Goal: Transaction & Acquisition: Purchase product/service

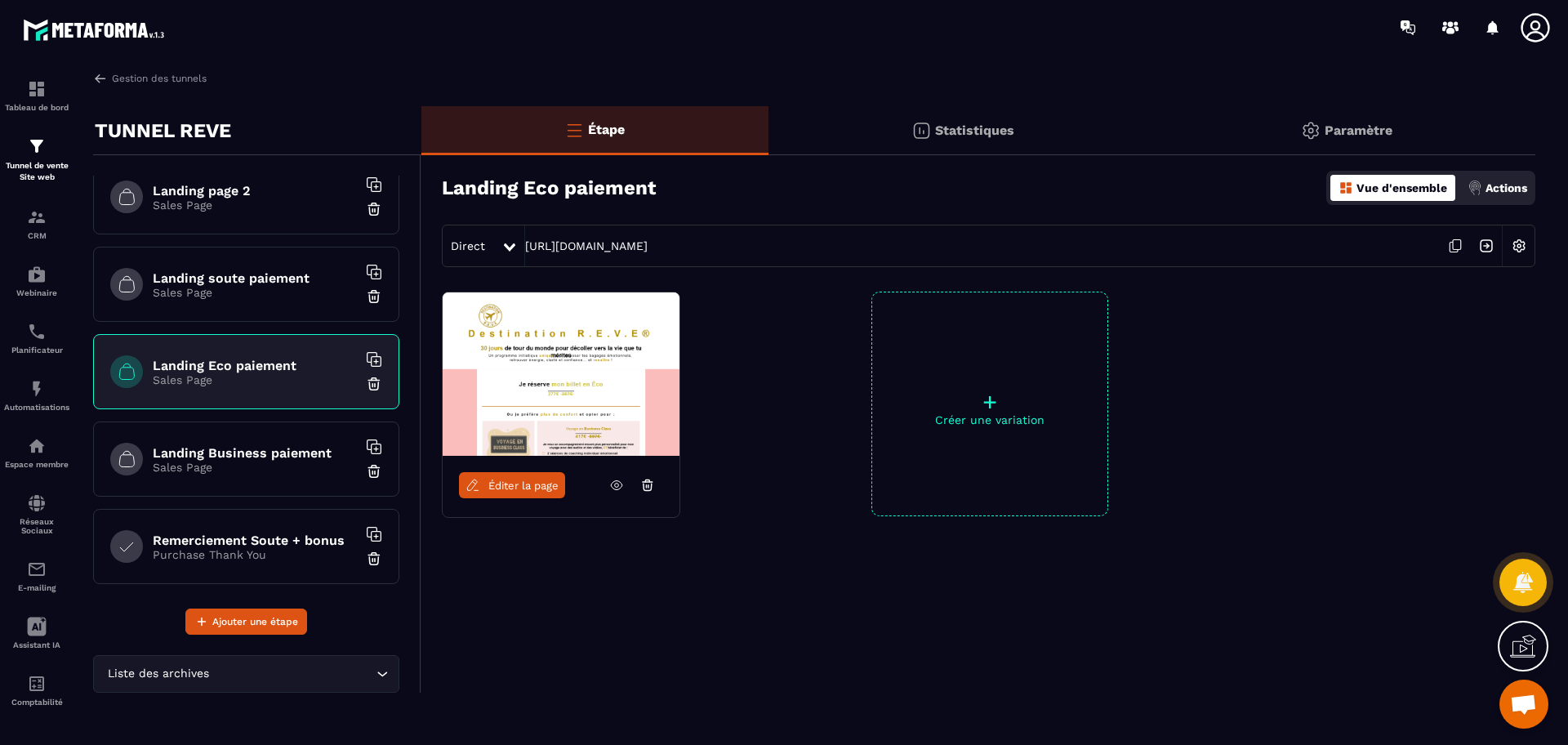
scroll to position [136, 0]
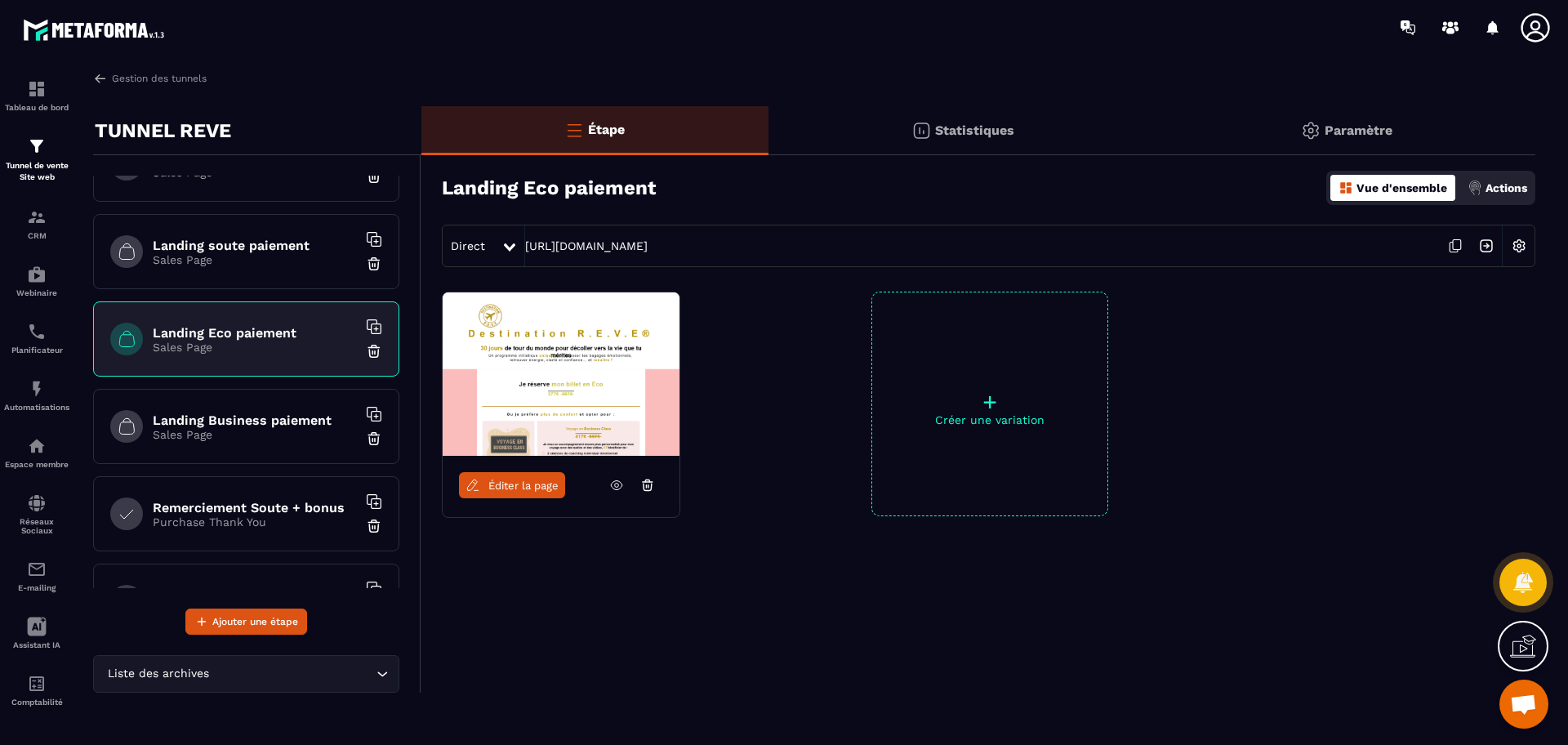
click at [612, 485] on icon at bounding box center [616, 485] width 15 height 15
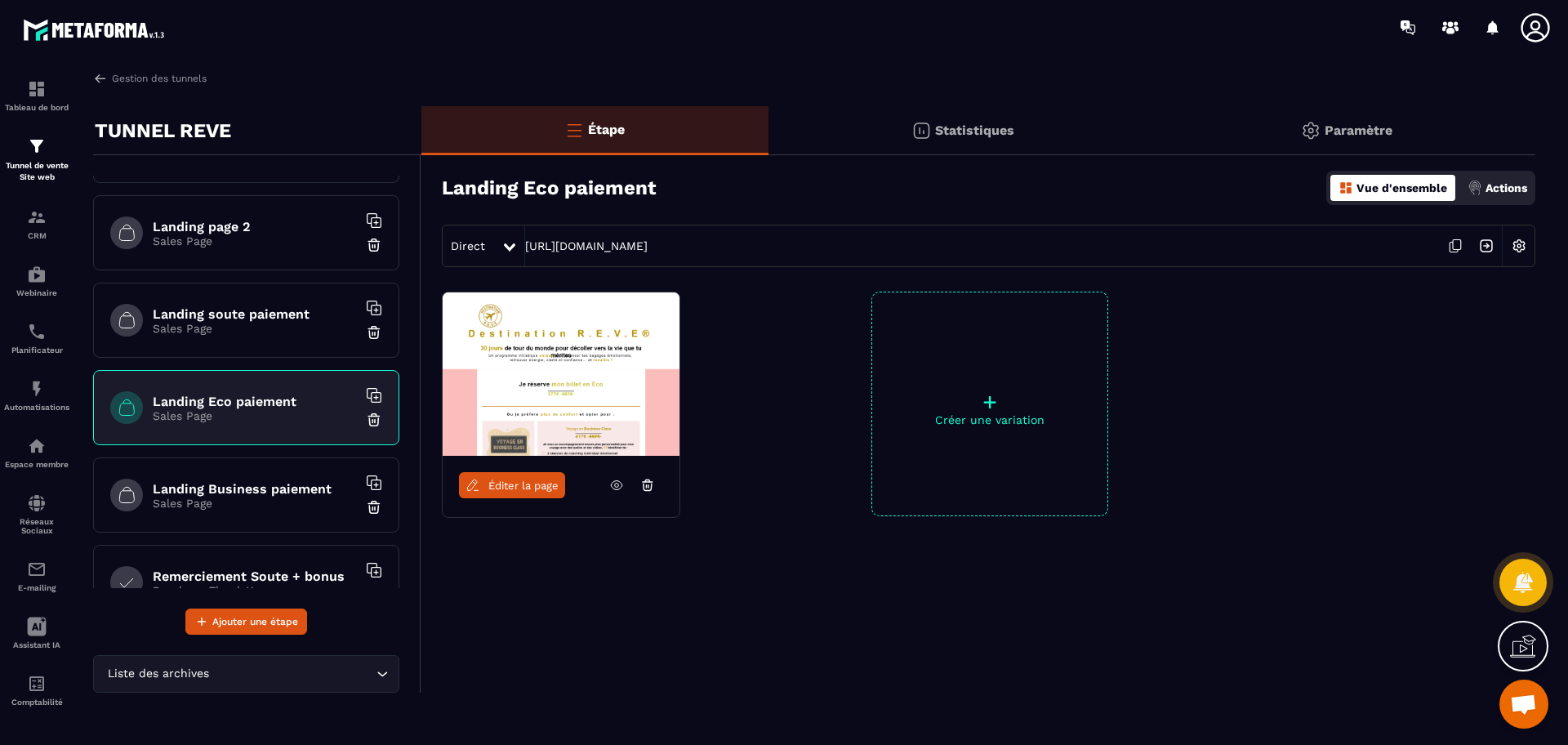
scroll to position [0, 0]
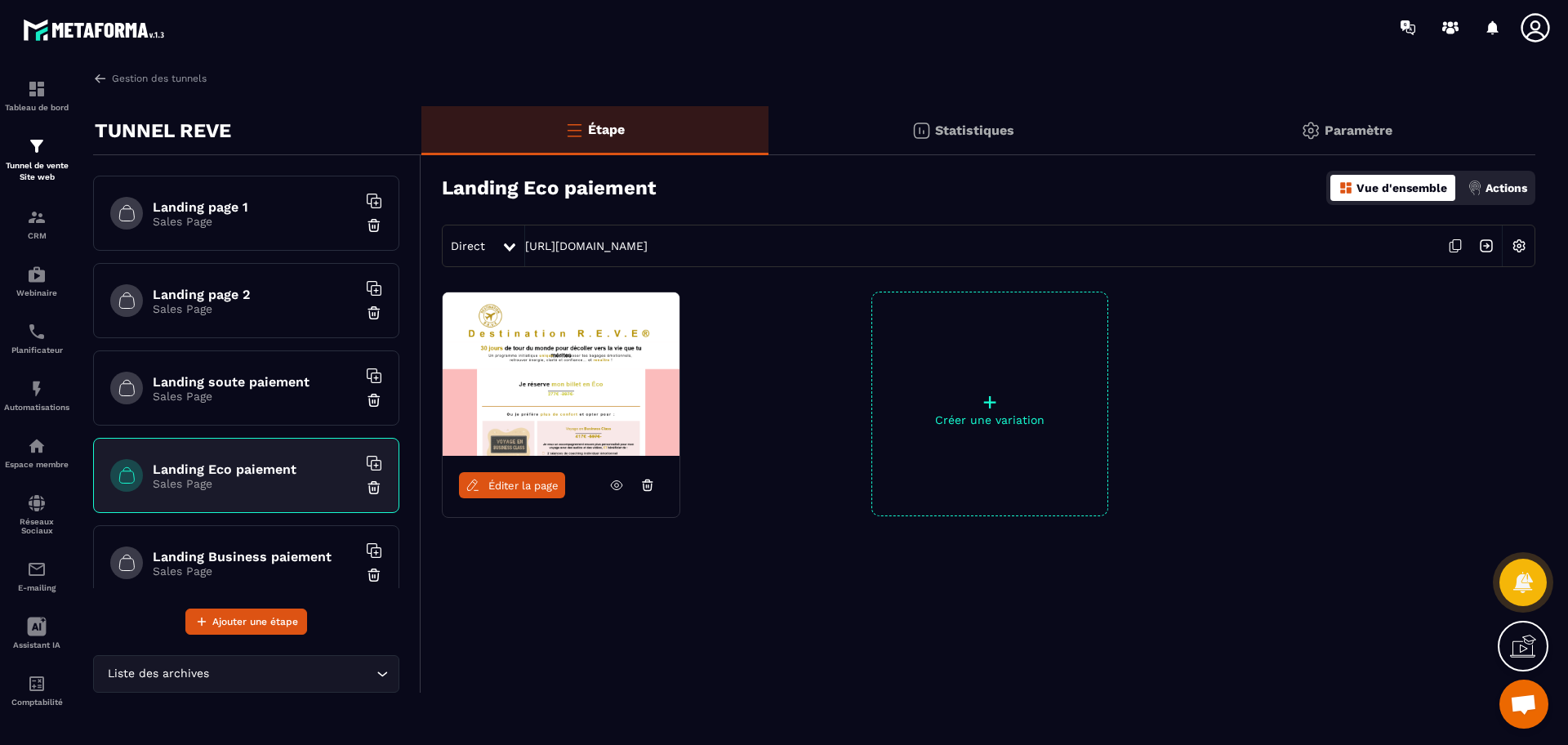
click at [260, 288] on h6 "Landing page 2" at bounding box center [254, 294] width 204 height 15
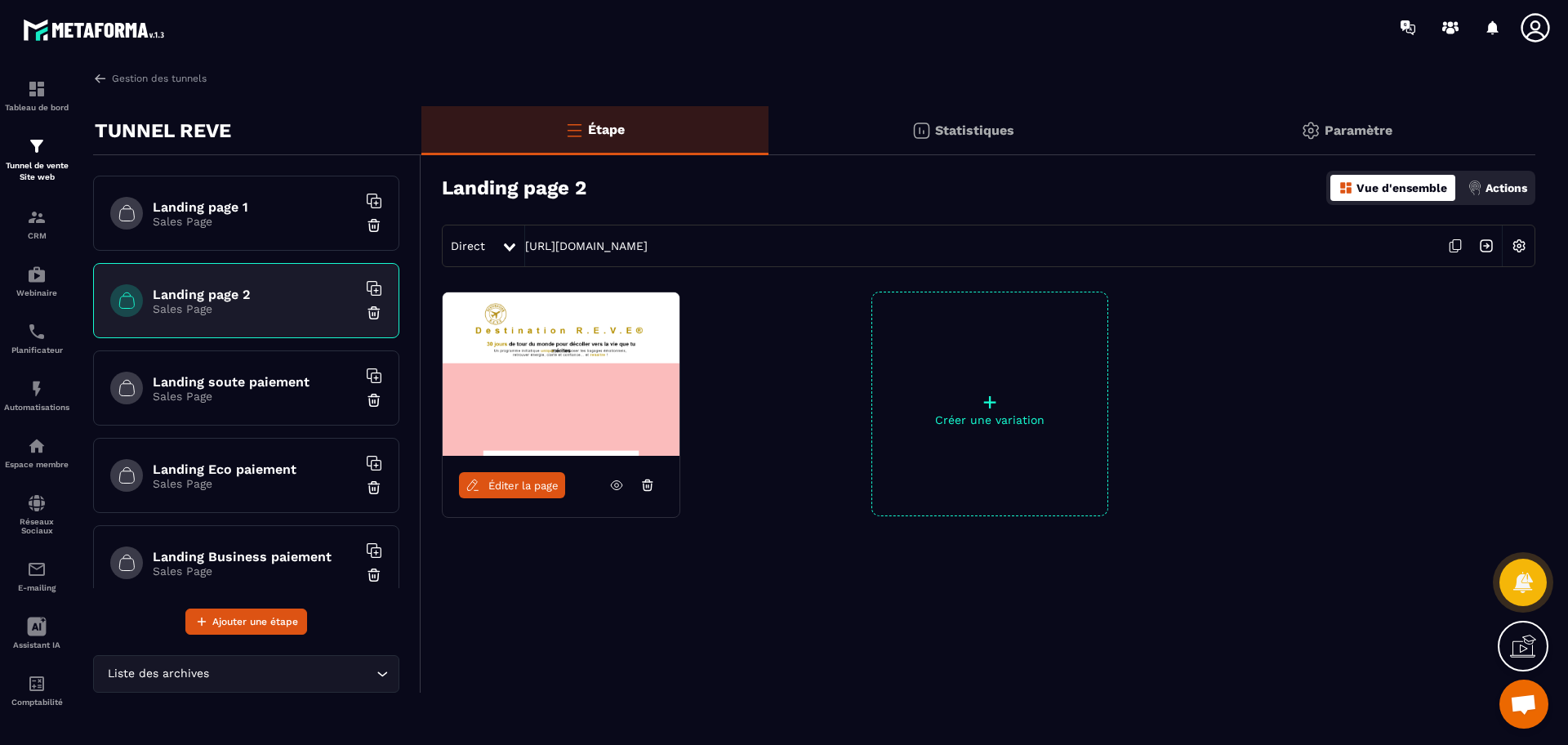
click at [612, 485] on icon at bounding box center [616, 485] width 15 height 15
click at [615, 488] on icon at bounding box center [616, 485] width 15 height 15
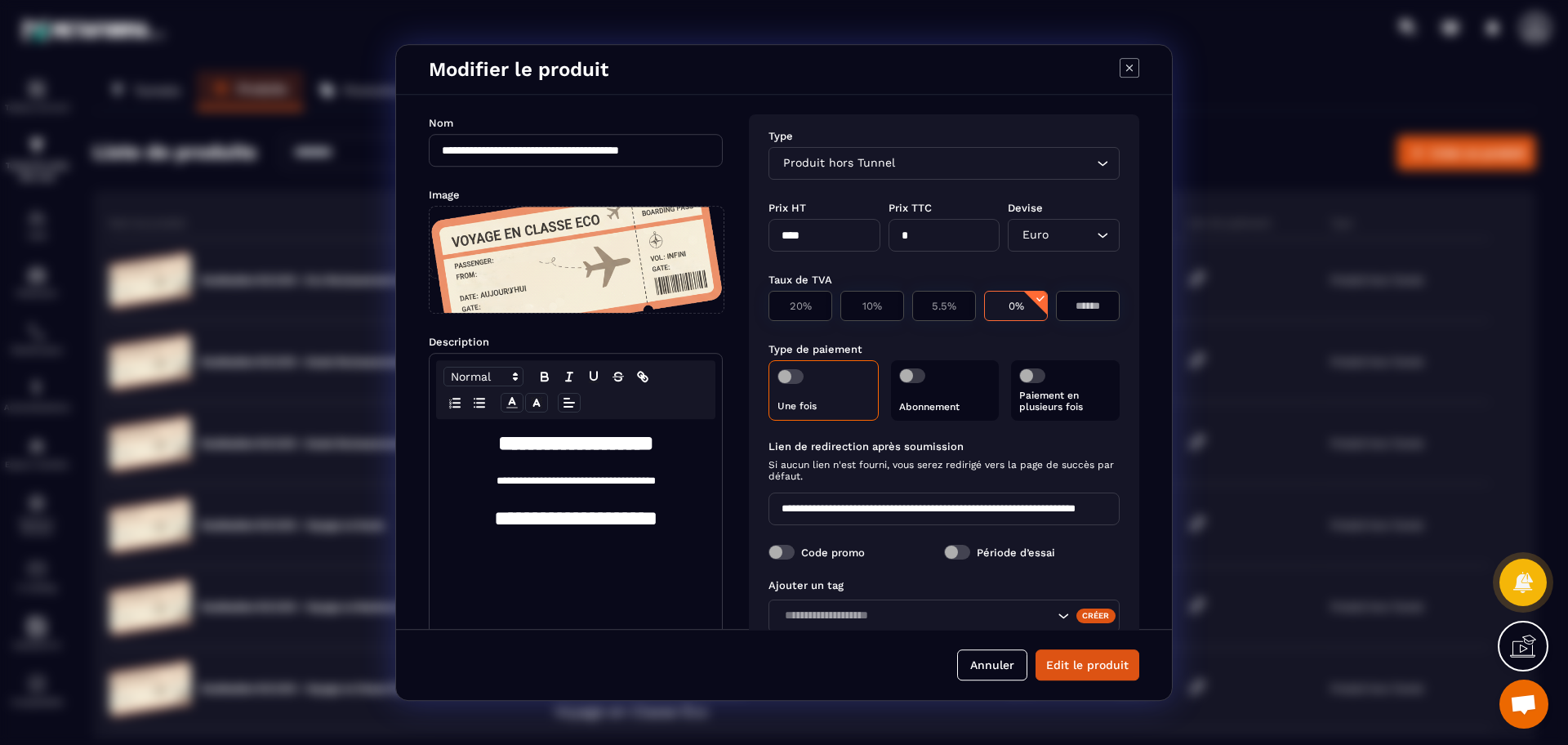
scroll to position [396, 0]
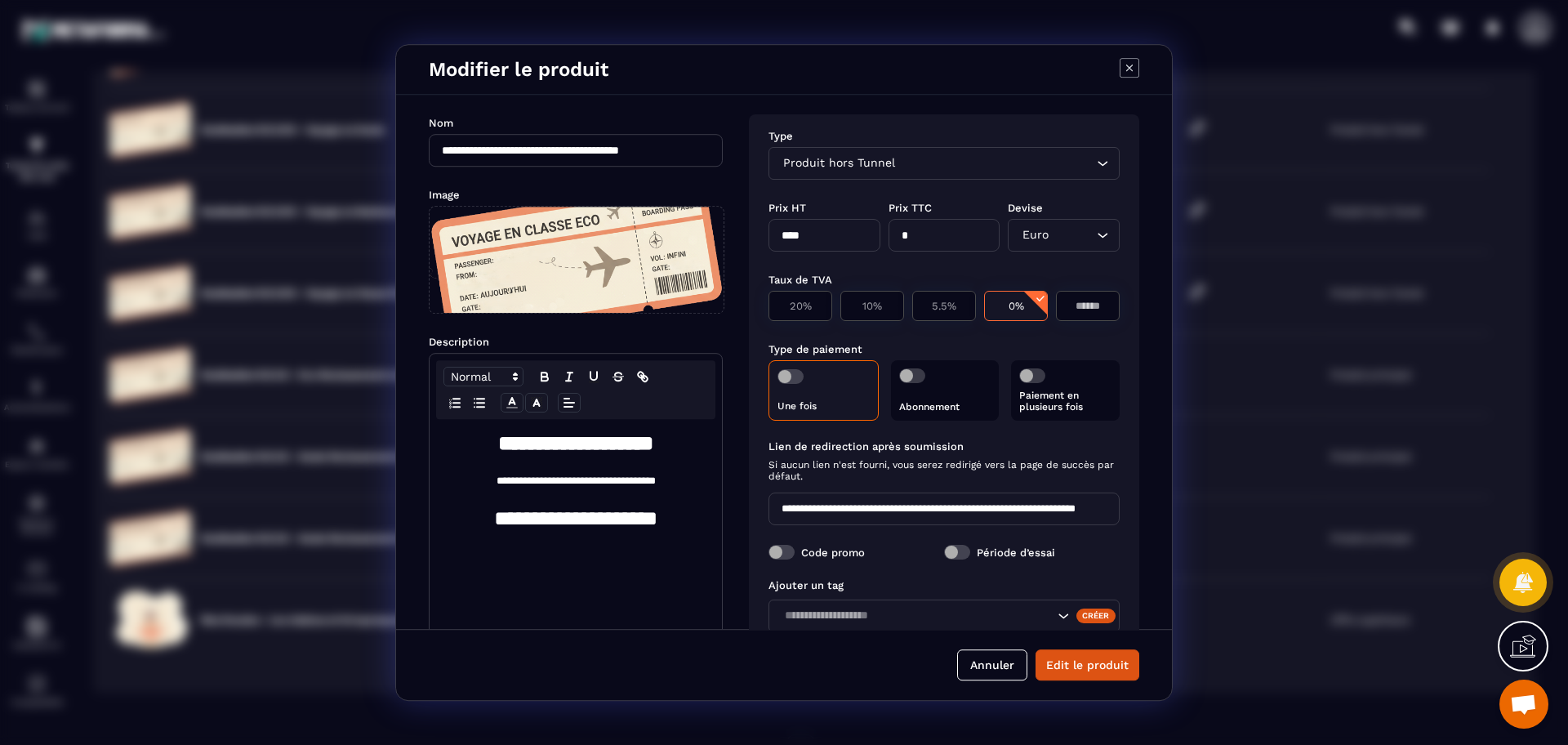
click at [1125, 72] on icon "Modal window" at bounding box center [1130, 68] width 20 height 20
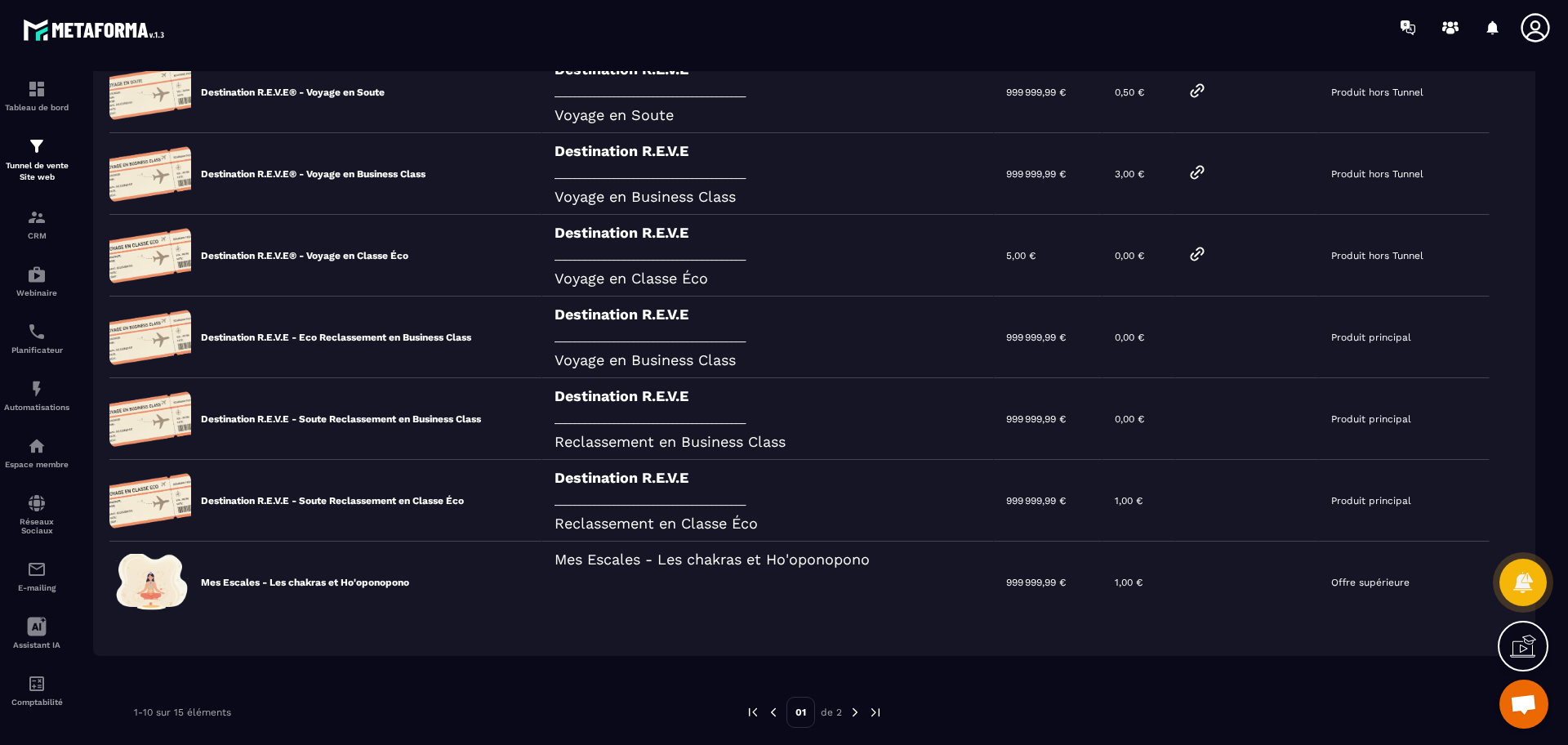
scroll to position [463, 0]
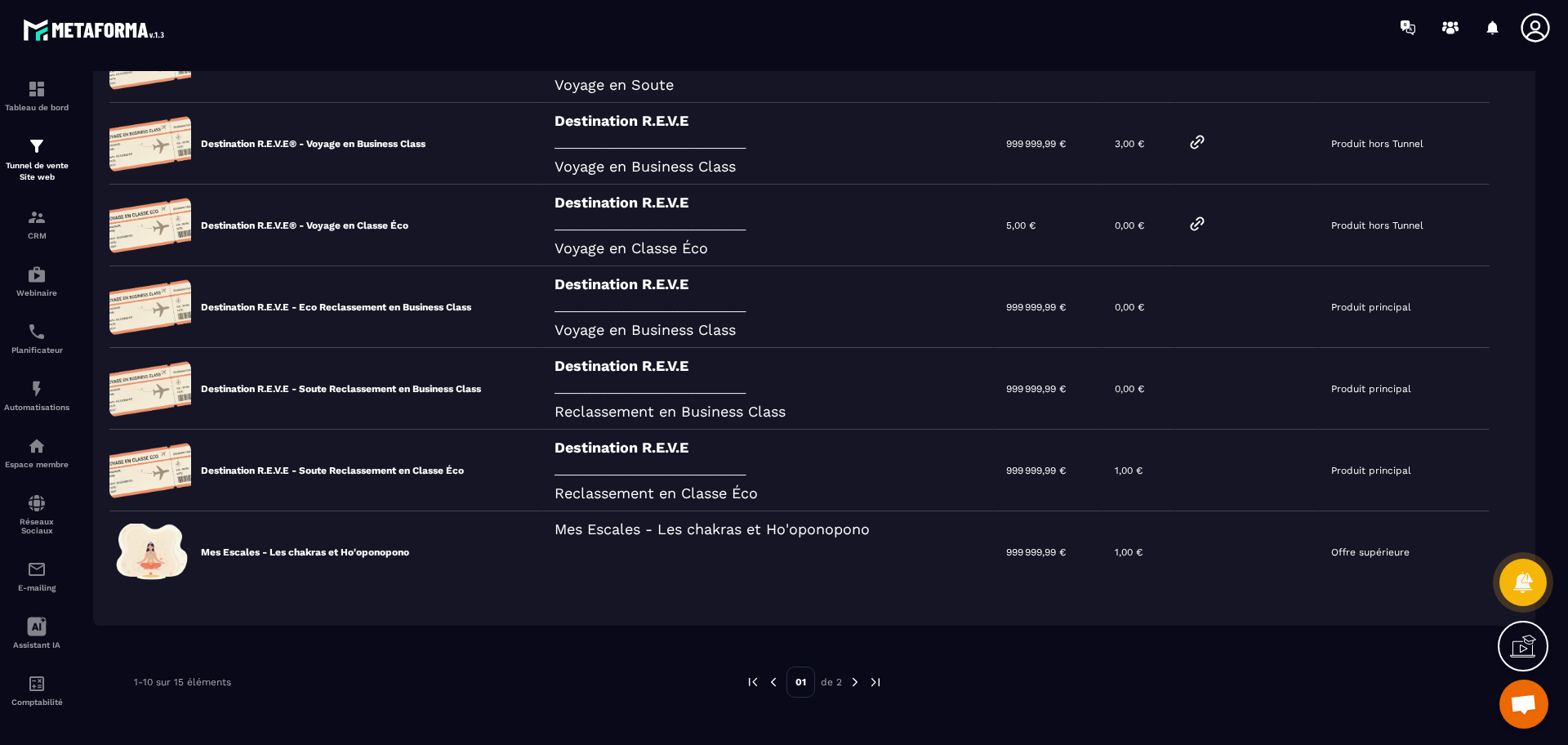
click at [850, 687] on img at bounding box center [855, 681] width 15 height 15
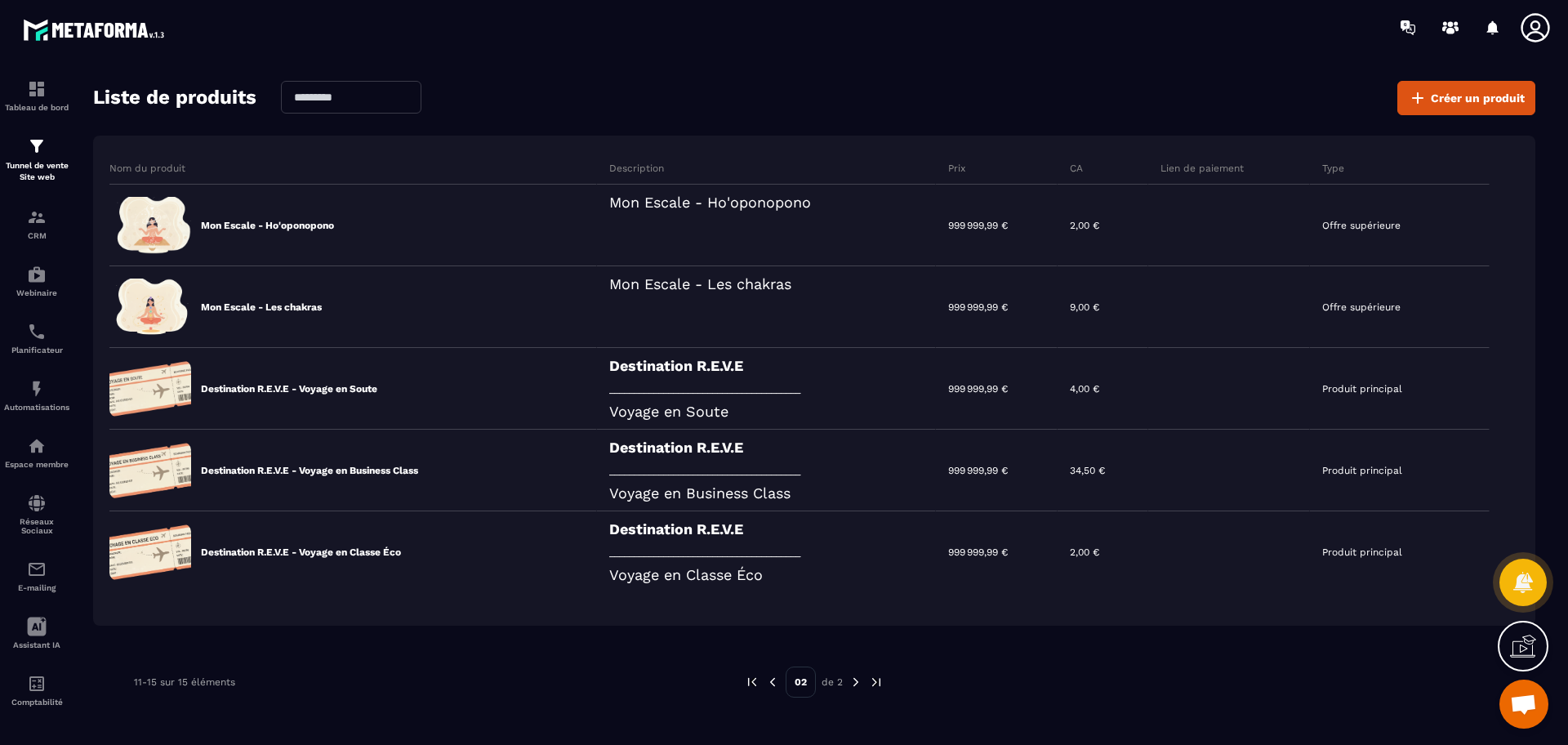
scroll to position [54, 0]
click at [984, 554] on div "999 999,99 €" at bounding box center [996, 552] width 122 height 82
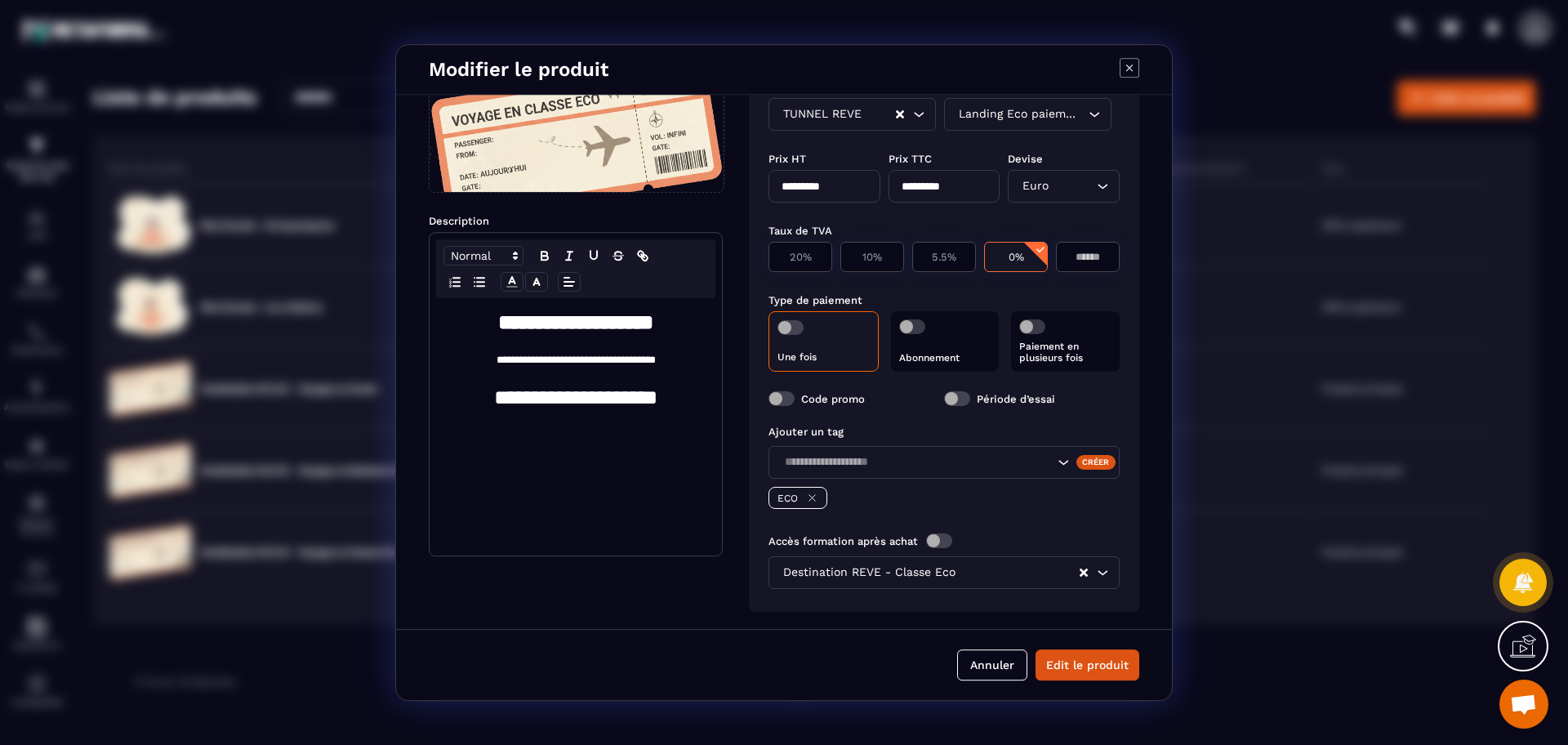
scroll to position [123, 0]
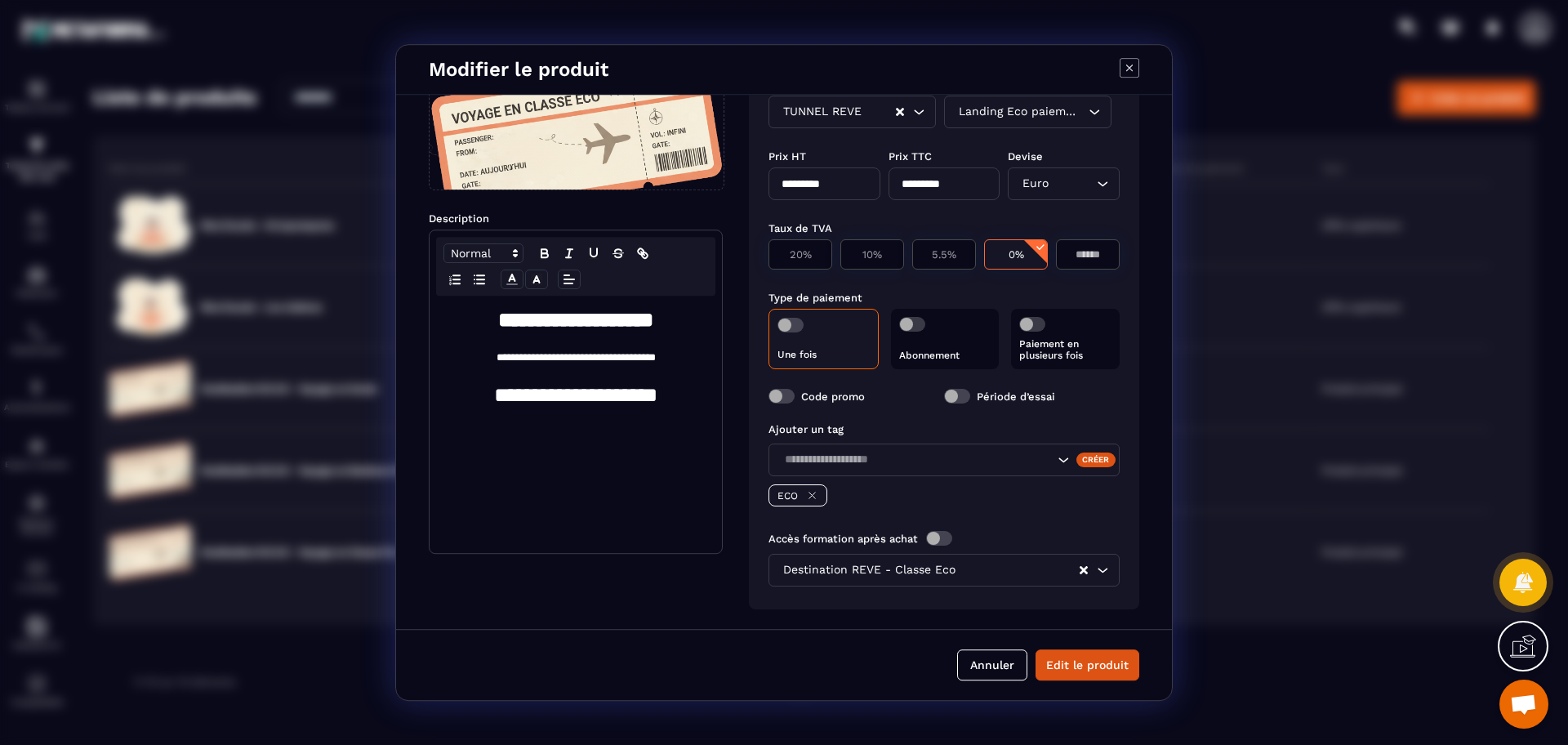
click at [1046, 348] on p "Paiement en plusieurs fois" at bounding box center [1065, 349] width 93 height 23
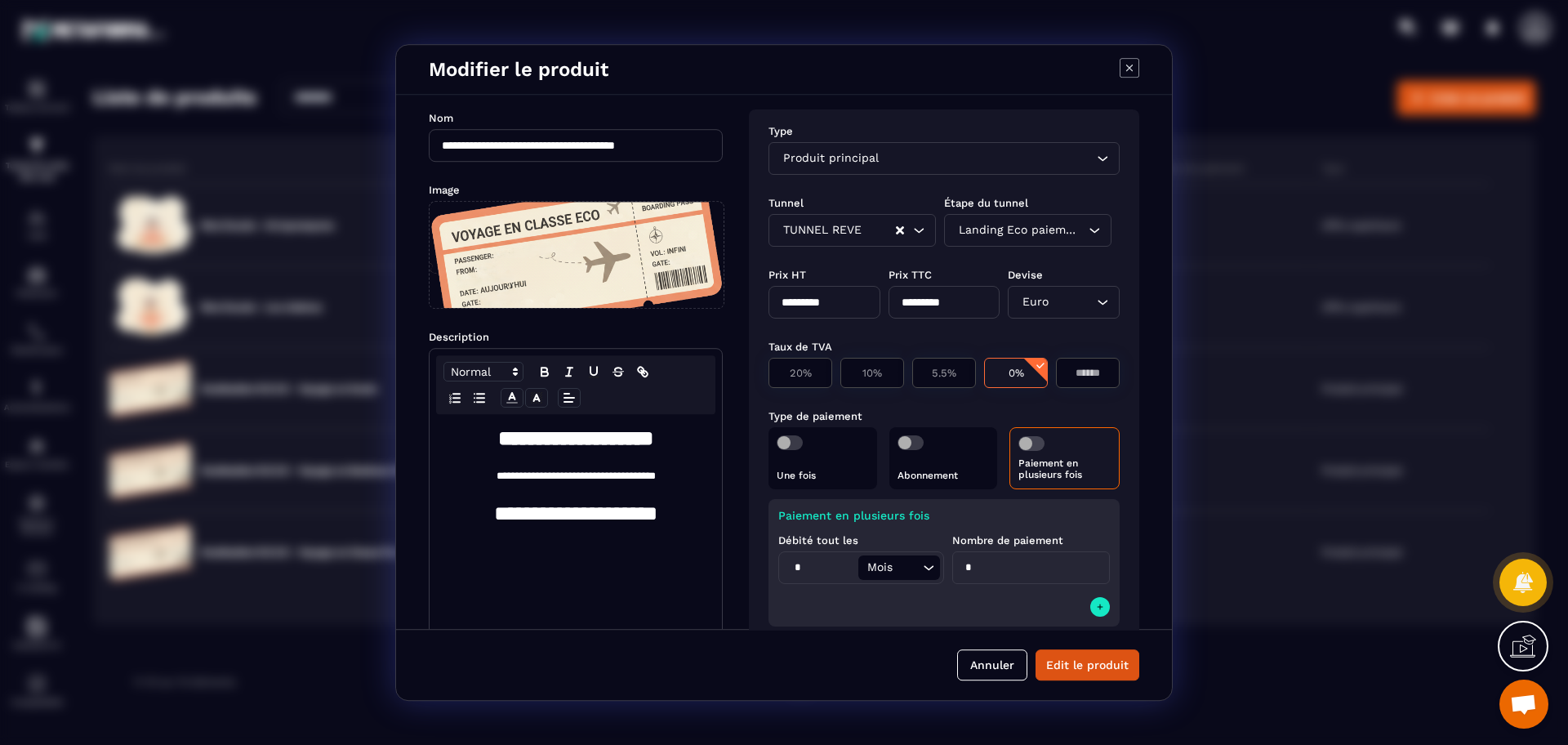
scroll to position [0, 0]
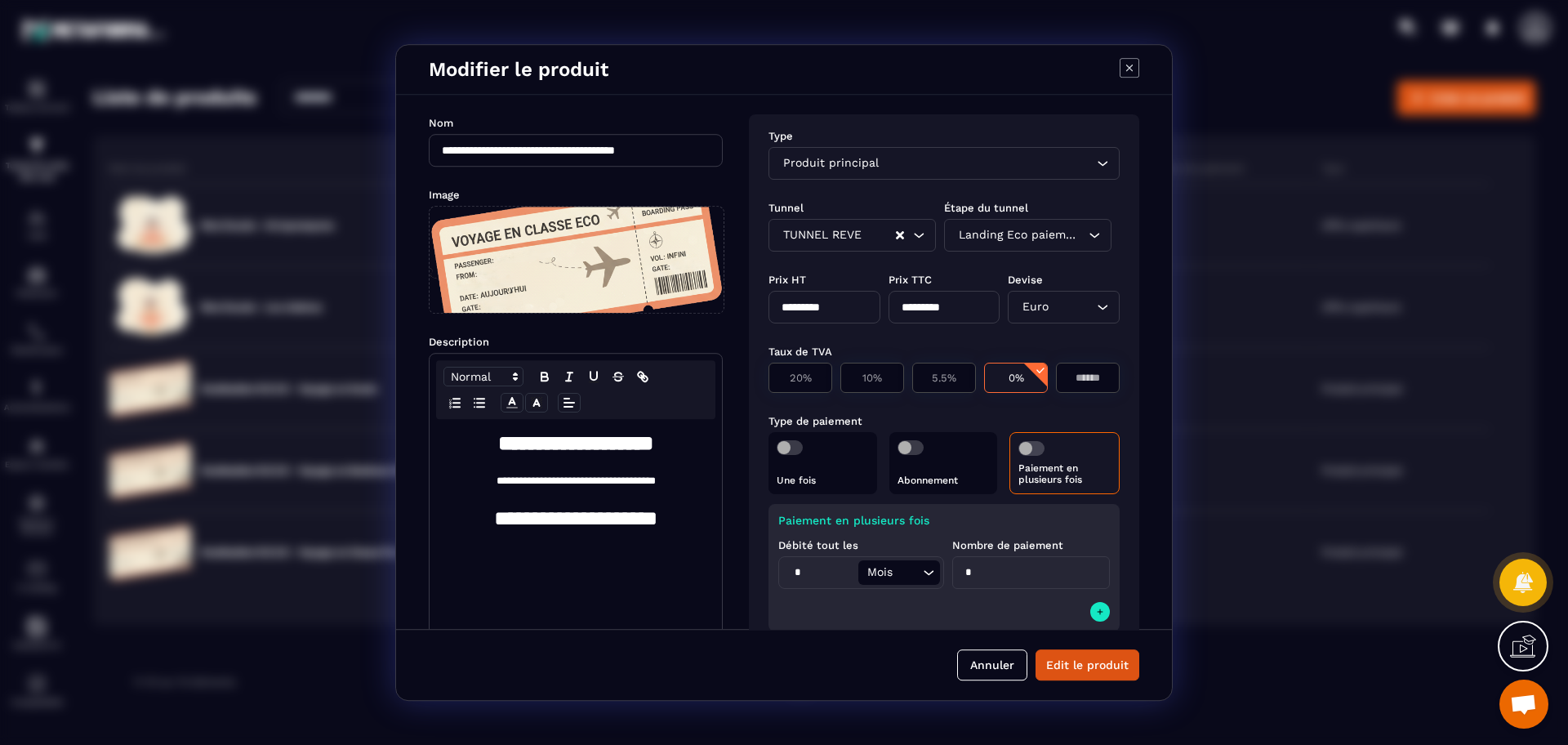
click at [845, 309] on input "*********" at bounding box center [824, 307] width 112 height 33
type input "*"
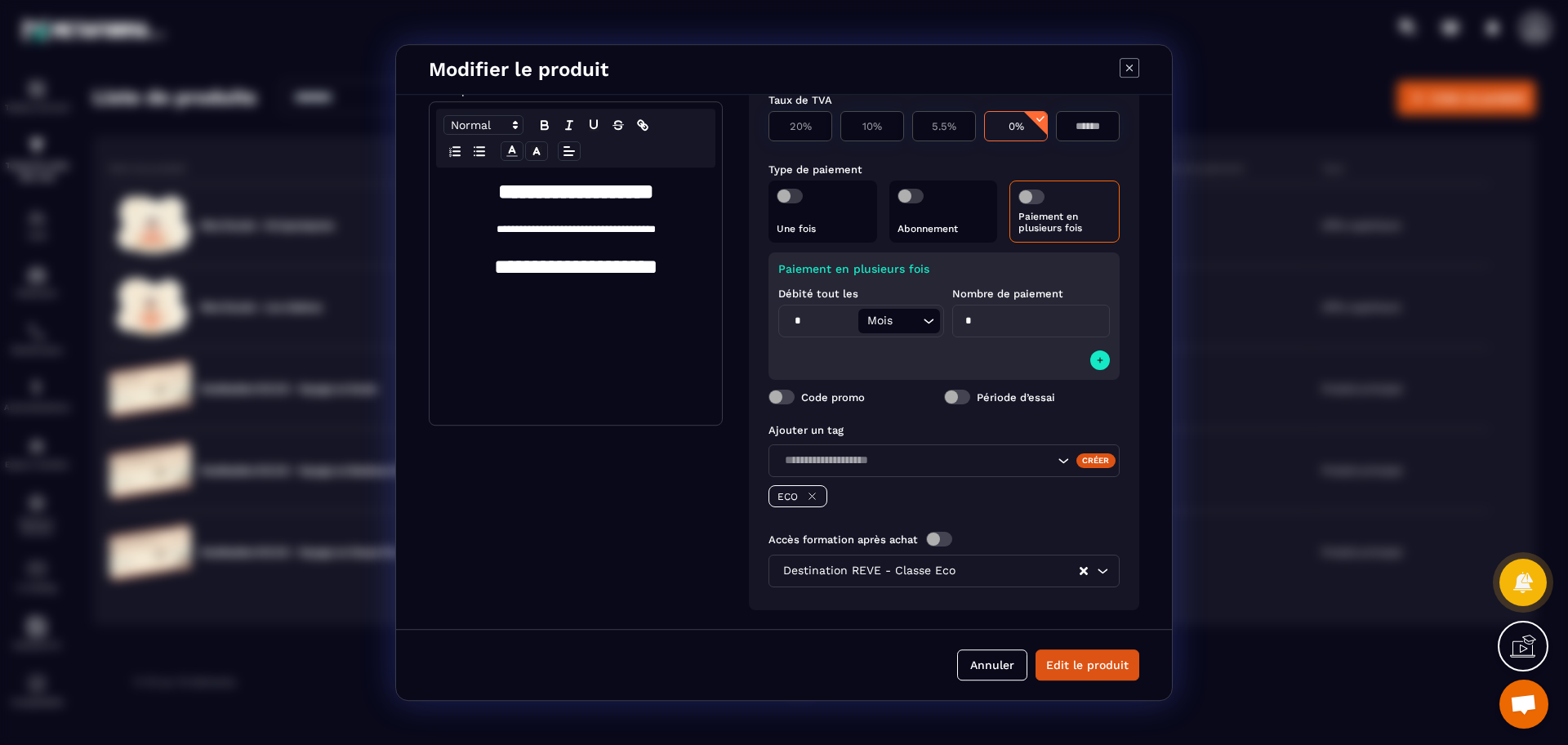
scroll to position [252, 0]
click at [1080, 670] on button "Edit le produit" at bounding box center [1087, 664] width 103 height 31
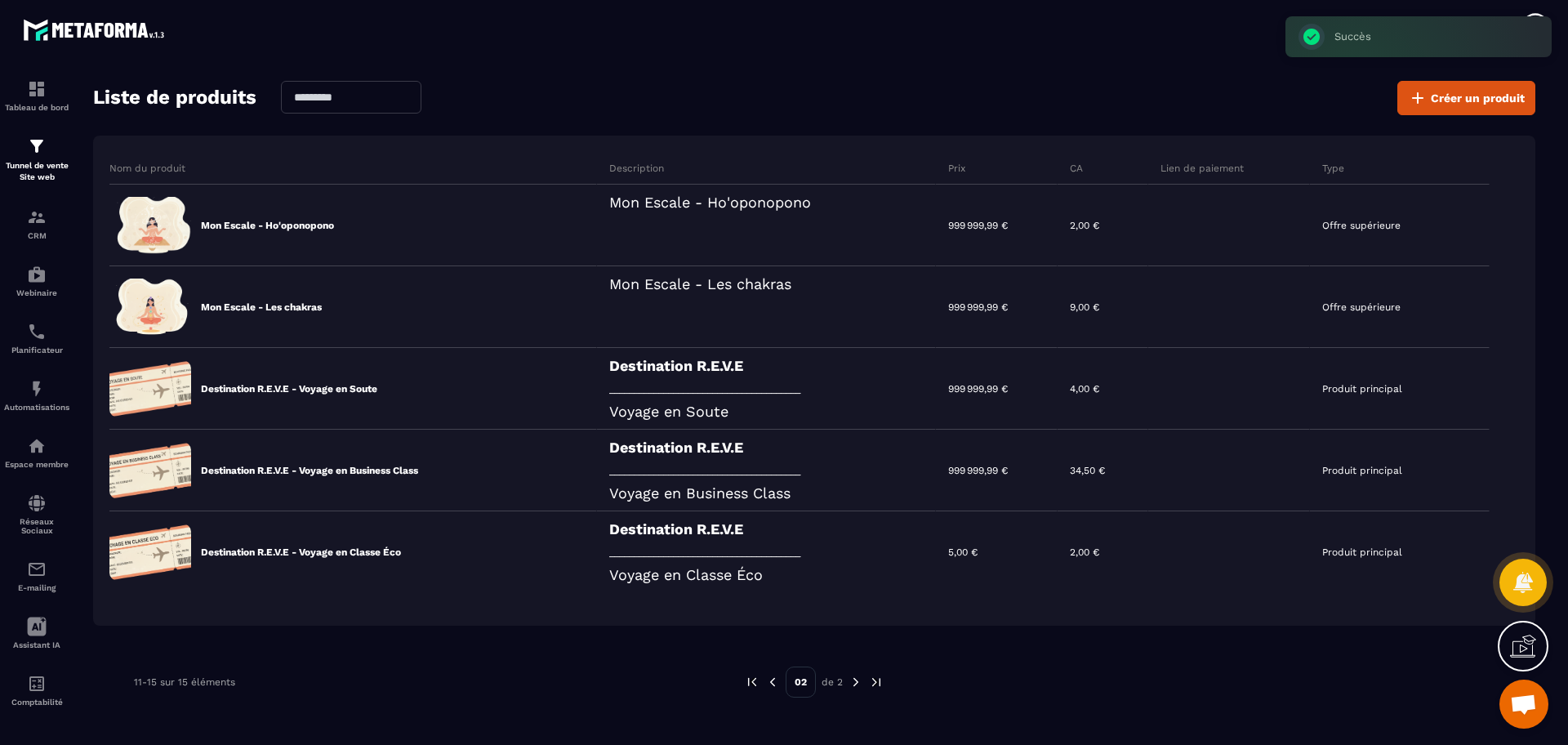
click at [773, 678] on img at bounding box center [772, 681] width 15 height 15
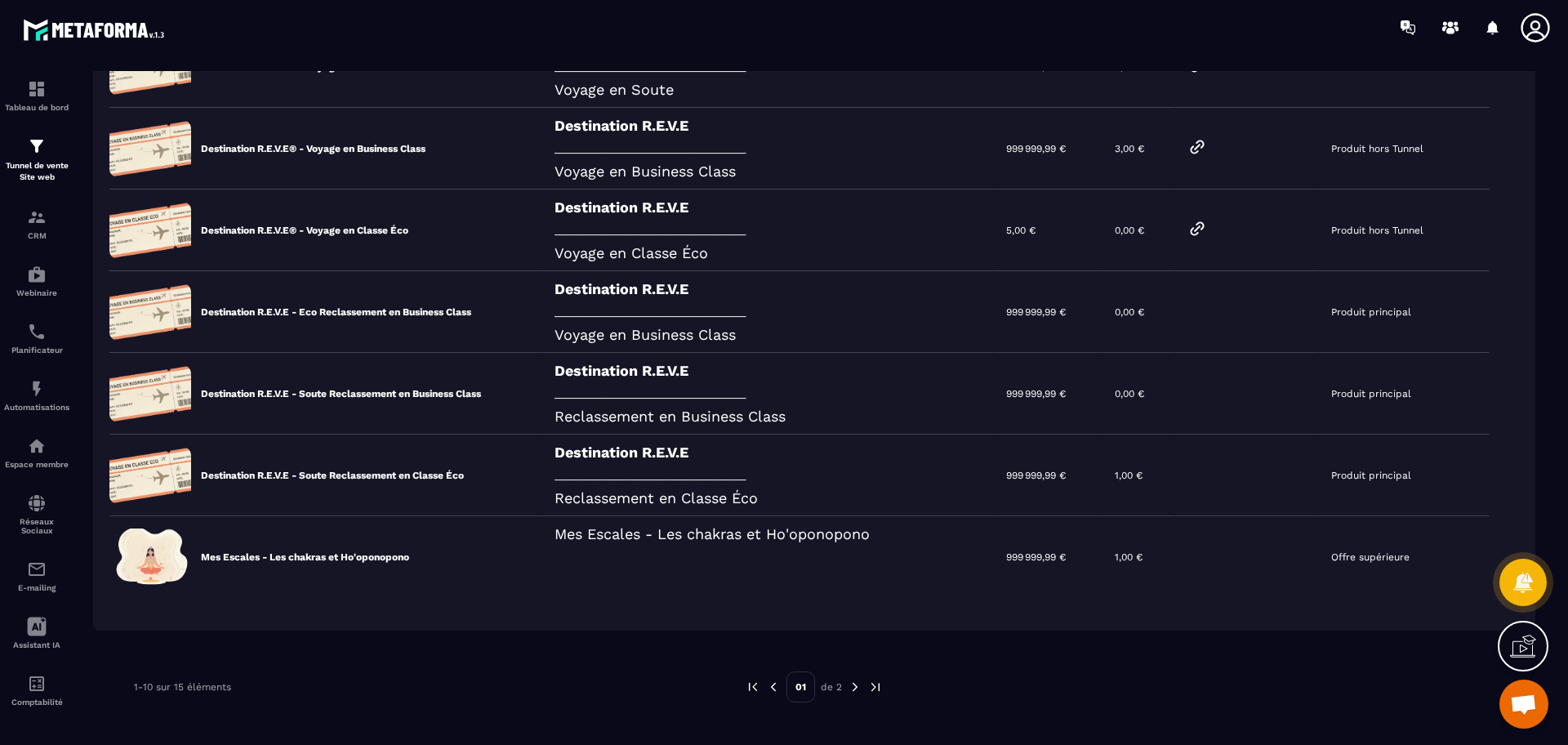
scroll to position [463, 0]
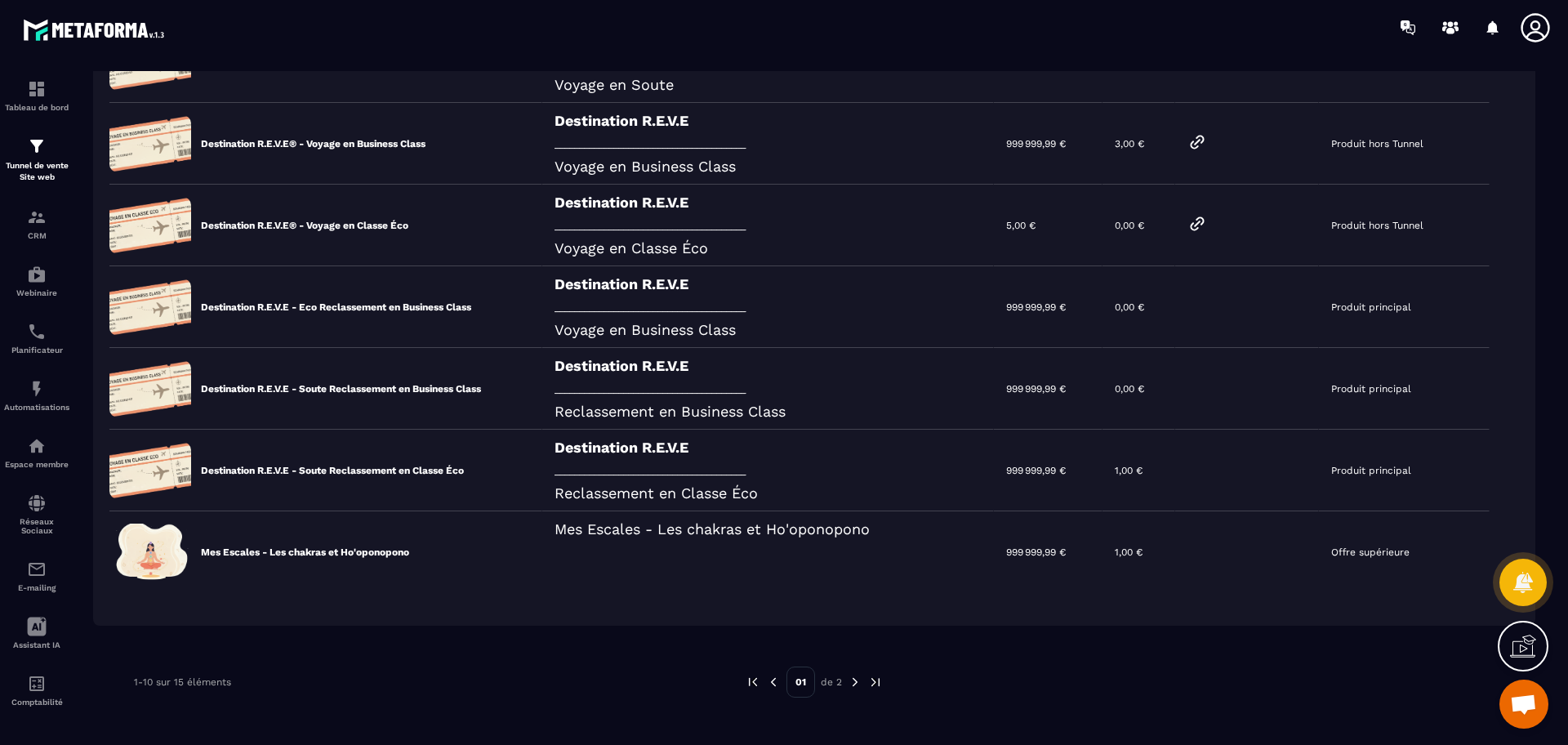
click at [1207, 222] on icon at bounding box center [1197, 224] width 20 height 20
click at [848, 680] on img at bounding box center [855, 681] width 15 height 15
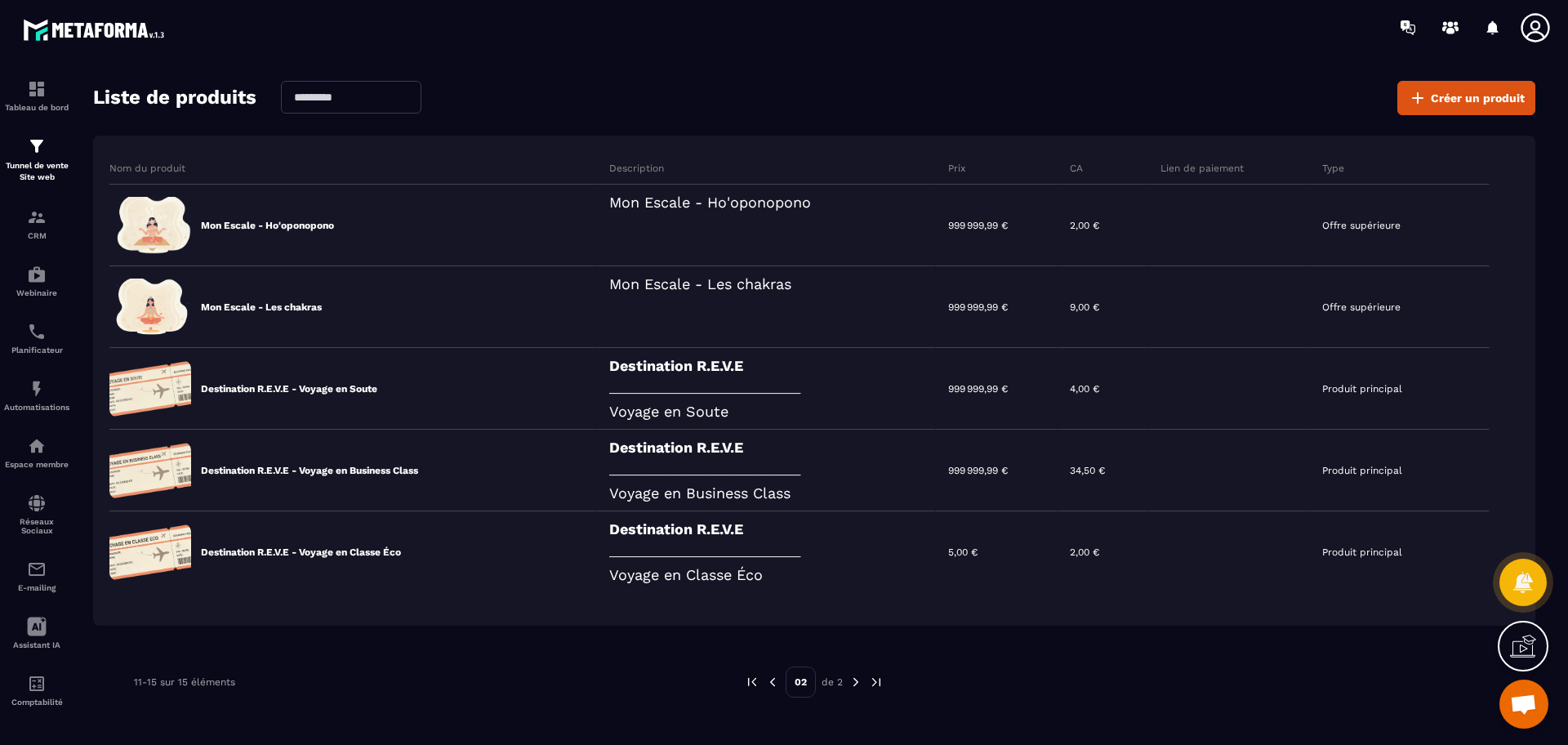
scroll to position [54, 0]
click at [775, 554] on div "Destination R.E.V.E _______________________________________ Voyage en Classe Éco" at bounding box center [766, 552] width 338 height 82
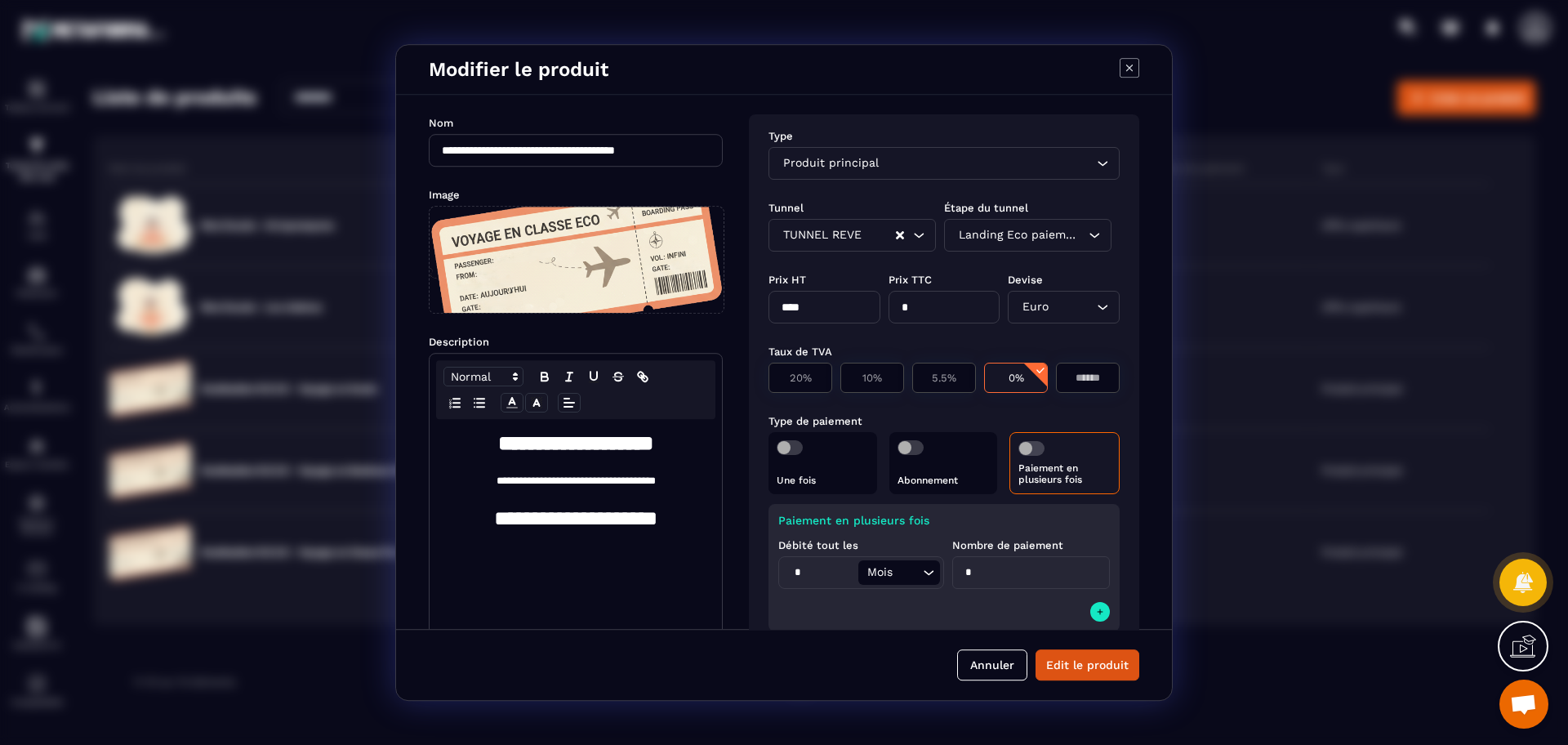
click at [989, 666] on button "Annuler" at bounding box center [992, 664] width 70 height 31
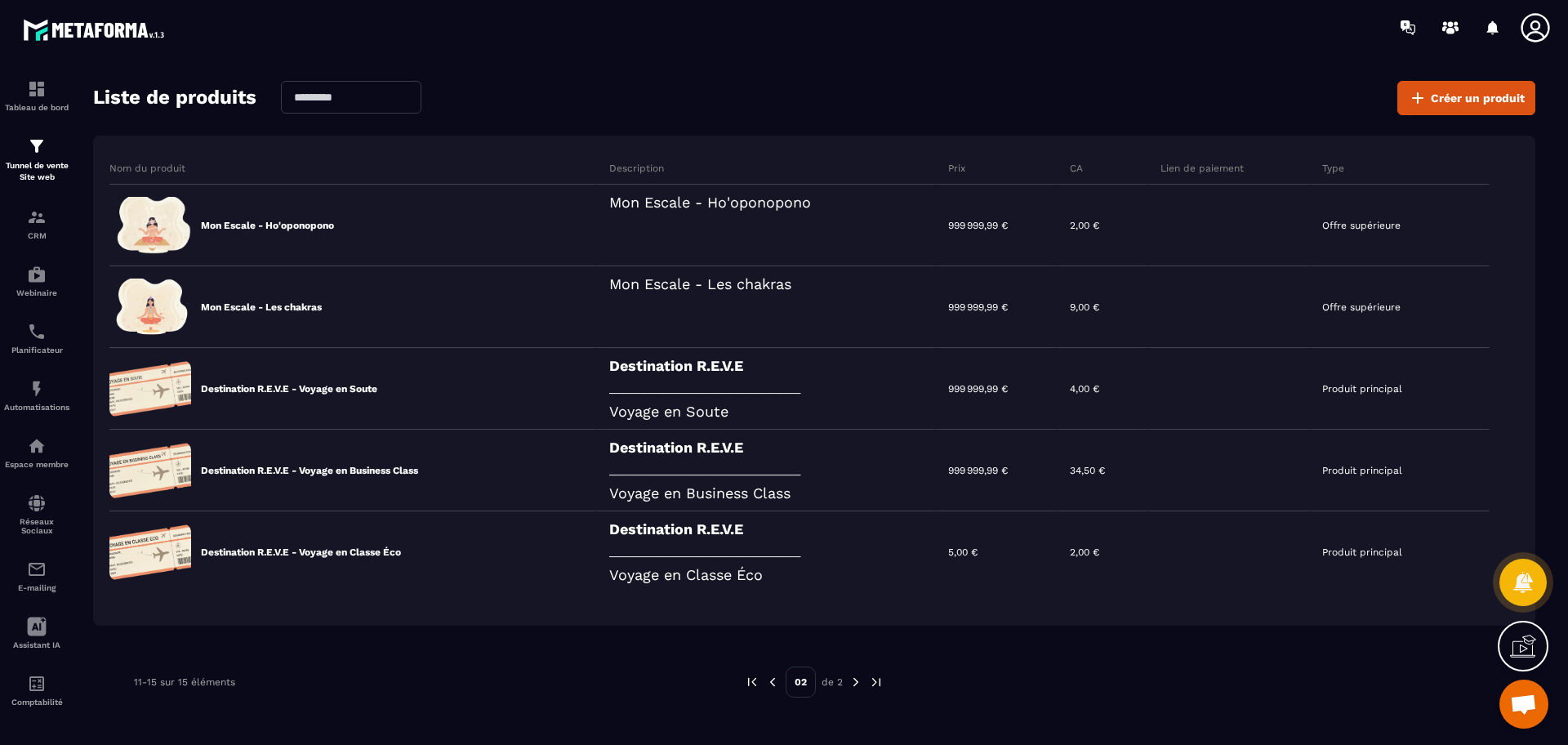
click at [770, 676] on img at bounding box center [772, 681] width 15 height 15
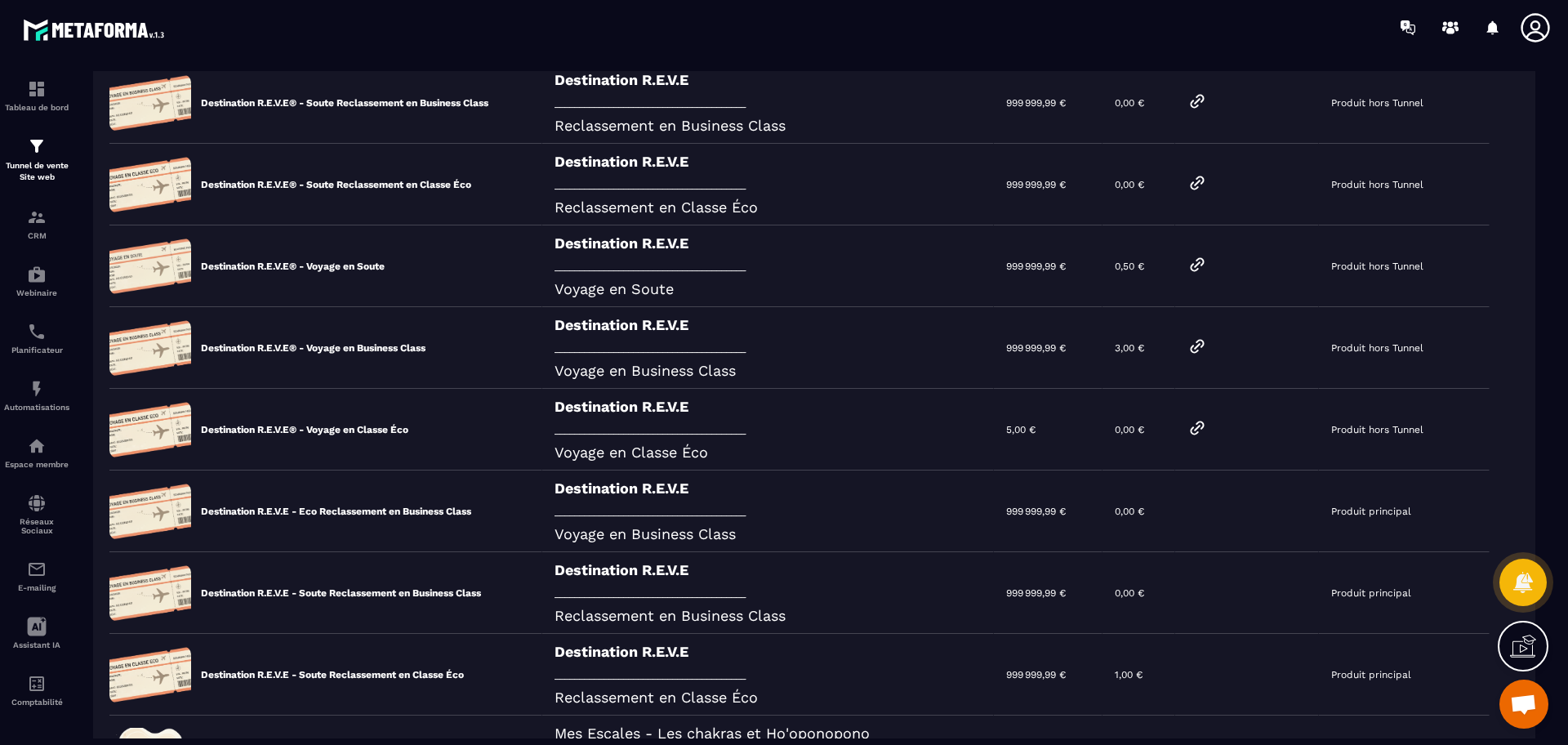
scroll to position [0, 0]
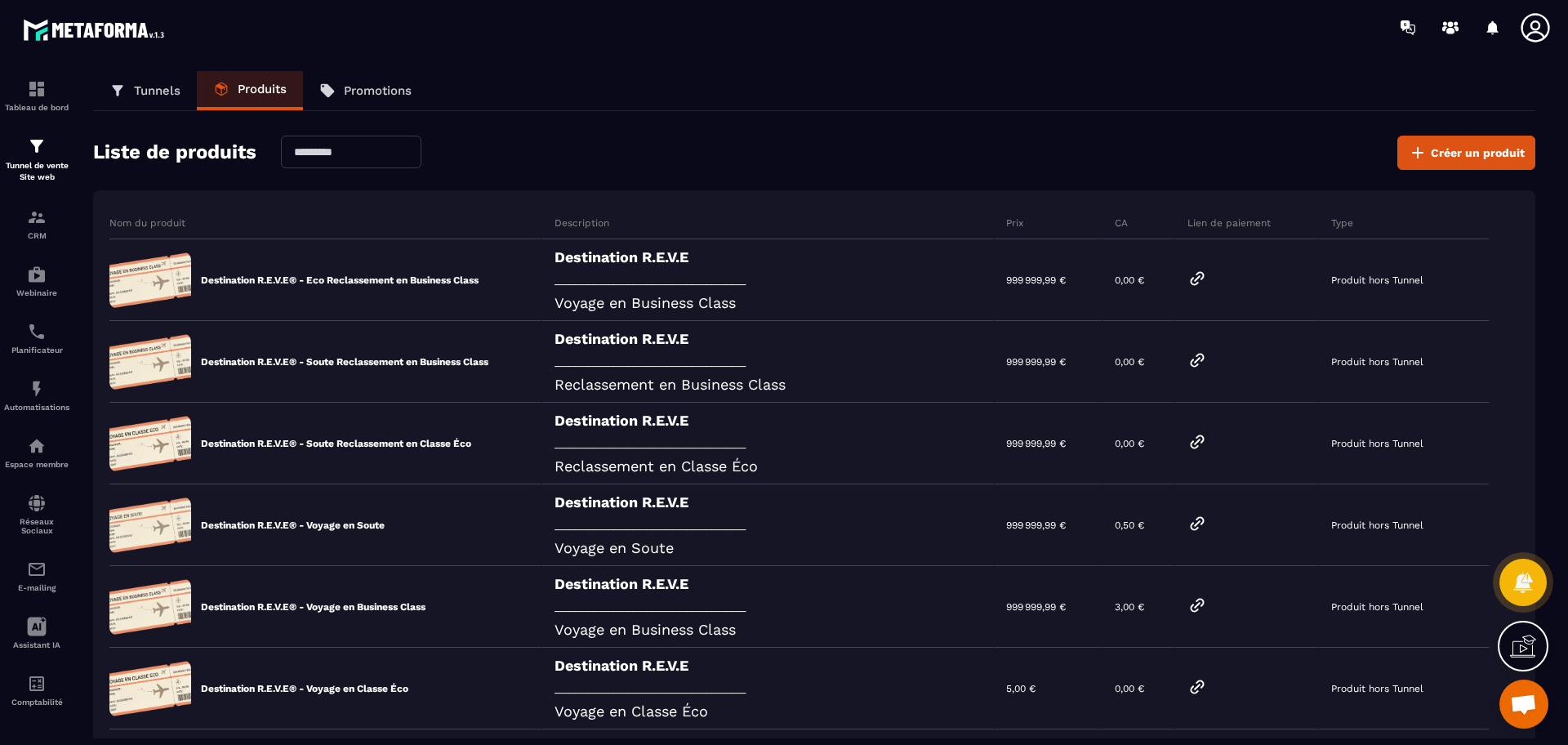
click at [1063, 71] on div "Tunnels Produits Promotions" at bounding box center [814, 91] width 1442 height 40
click at [897, 696] on div "Destination R.E.V.E _______________________________________ Voyage en Classe Éco" at bounding box center [768, 689] width 452 height 82
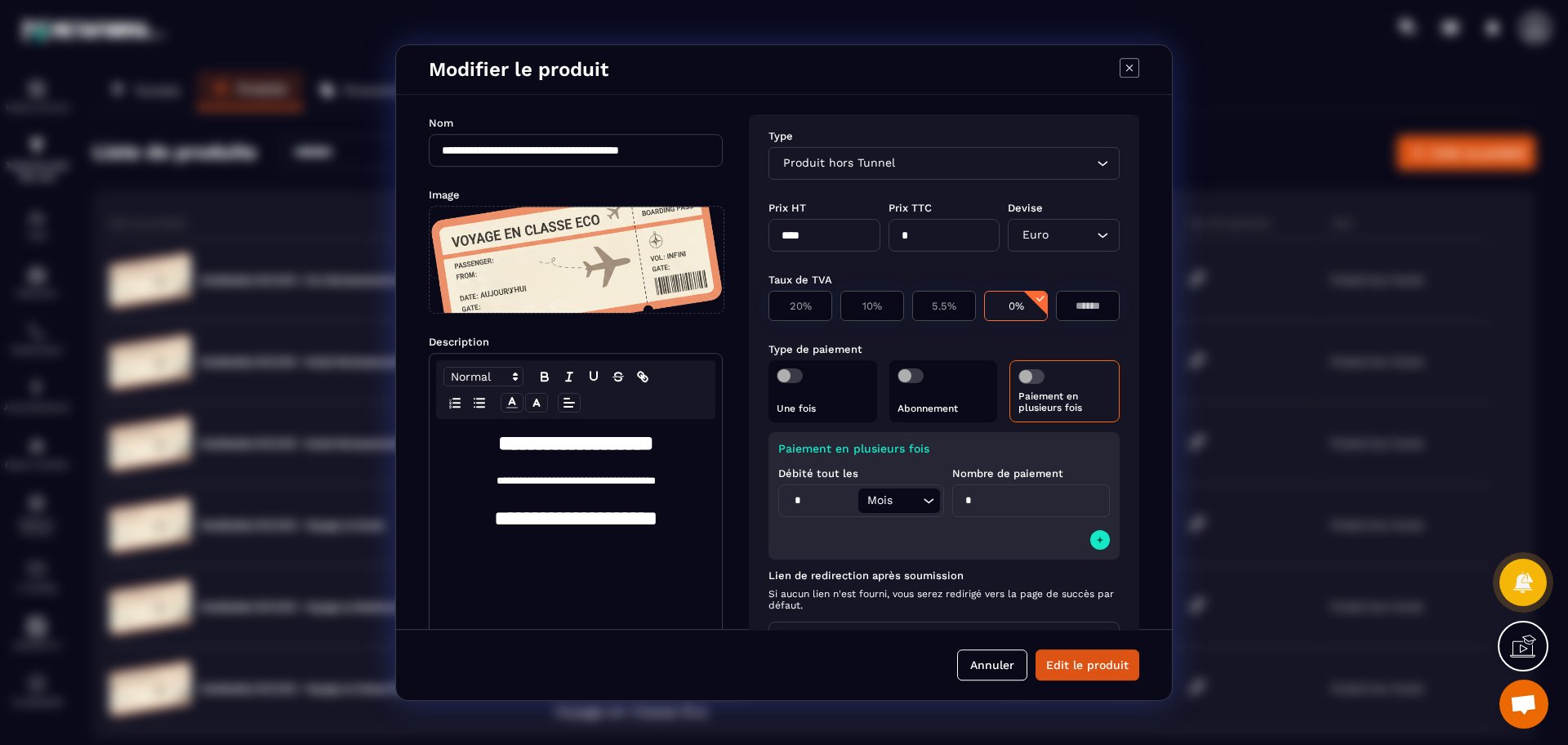
click at [1006, 656] on button "Annuler" at bounding box center [992, 664] width 70 height 31
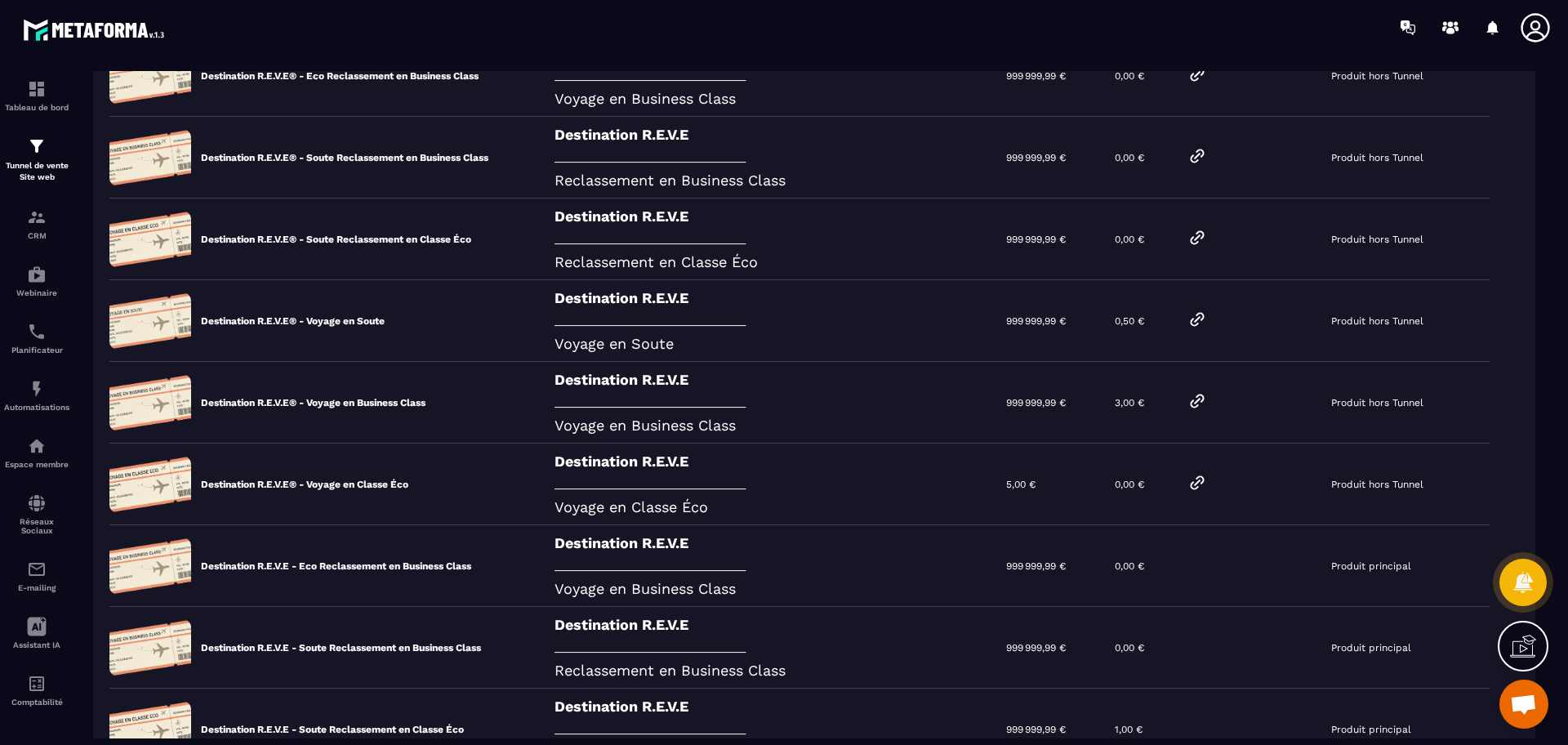
scroll to position [272, 0]
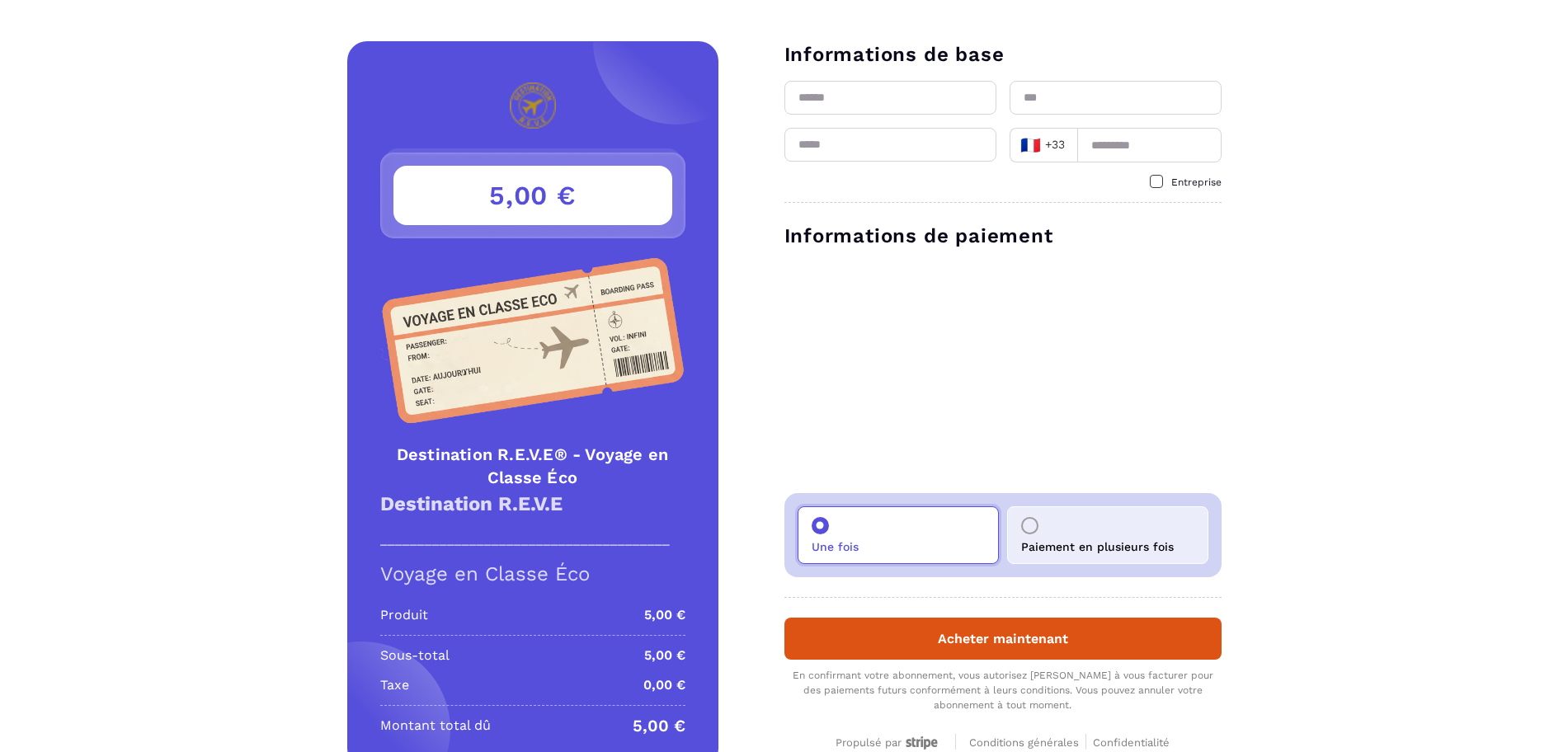
click at [1058, 547] on p "Paiement en plusieurs fois" at bounding box center [1097, 546] width 152 height 13
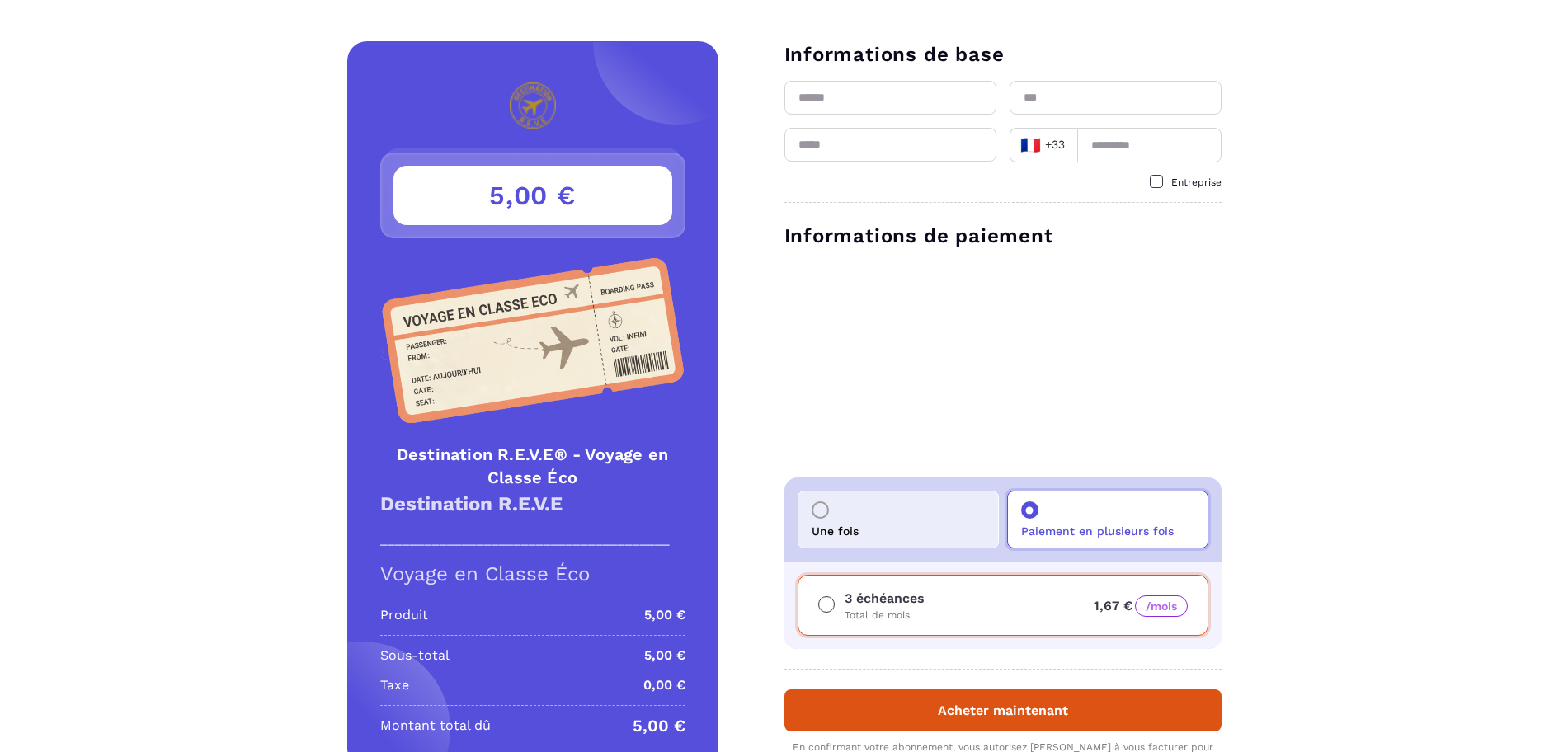
click at [921, 518] on div "Une fois" at bounding box center [898, 518] width 202 height 58
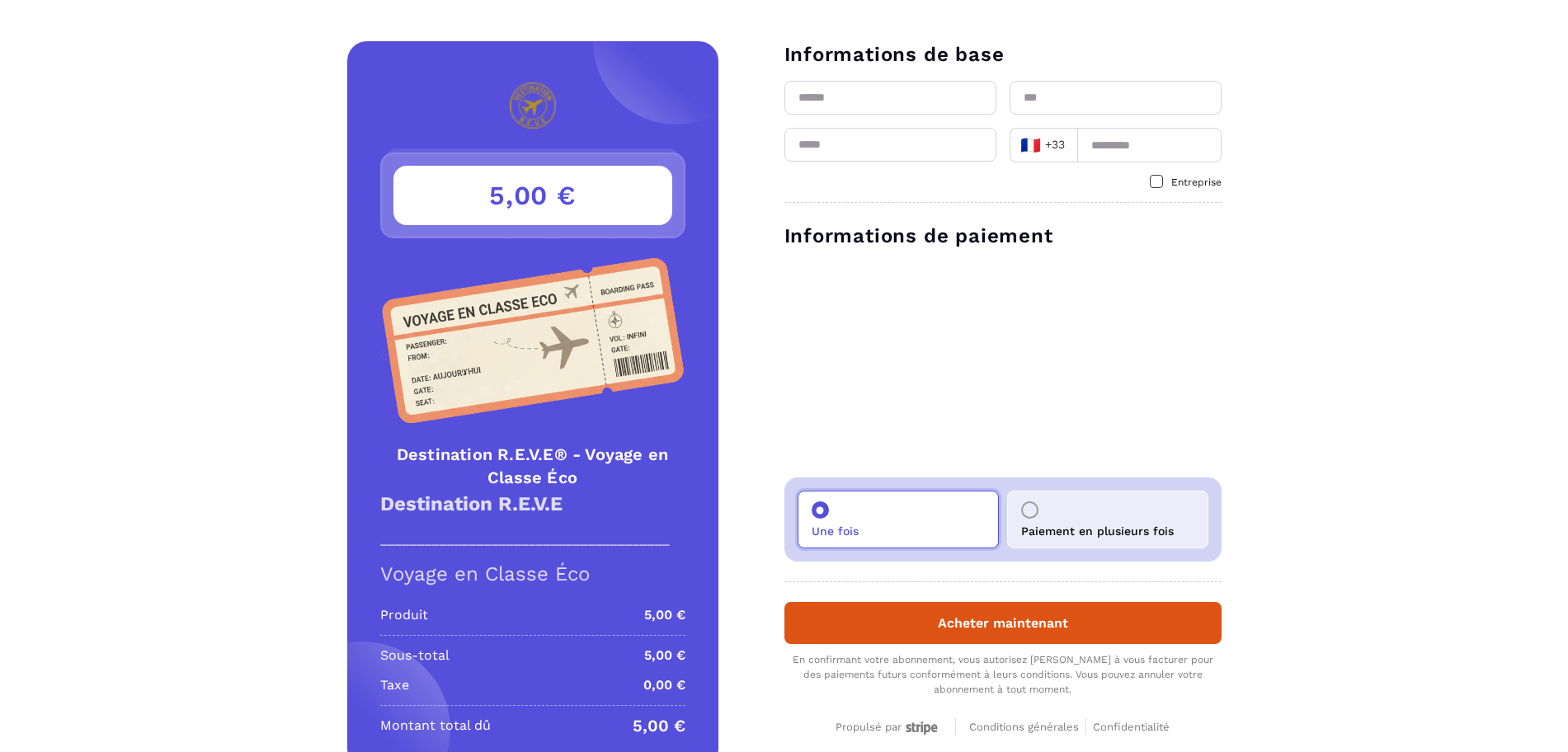
click at [1088, 518] on div "Paiement en plusieurs fois" at bounding box center [1108, 518] width 202 height 58
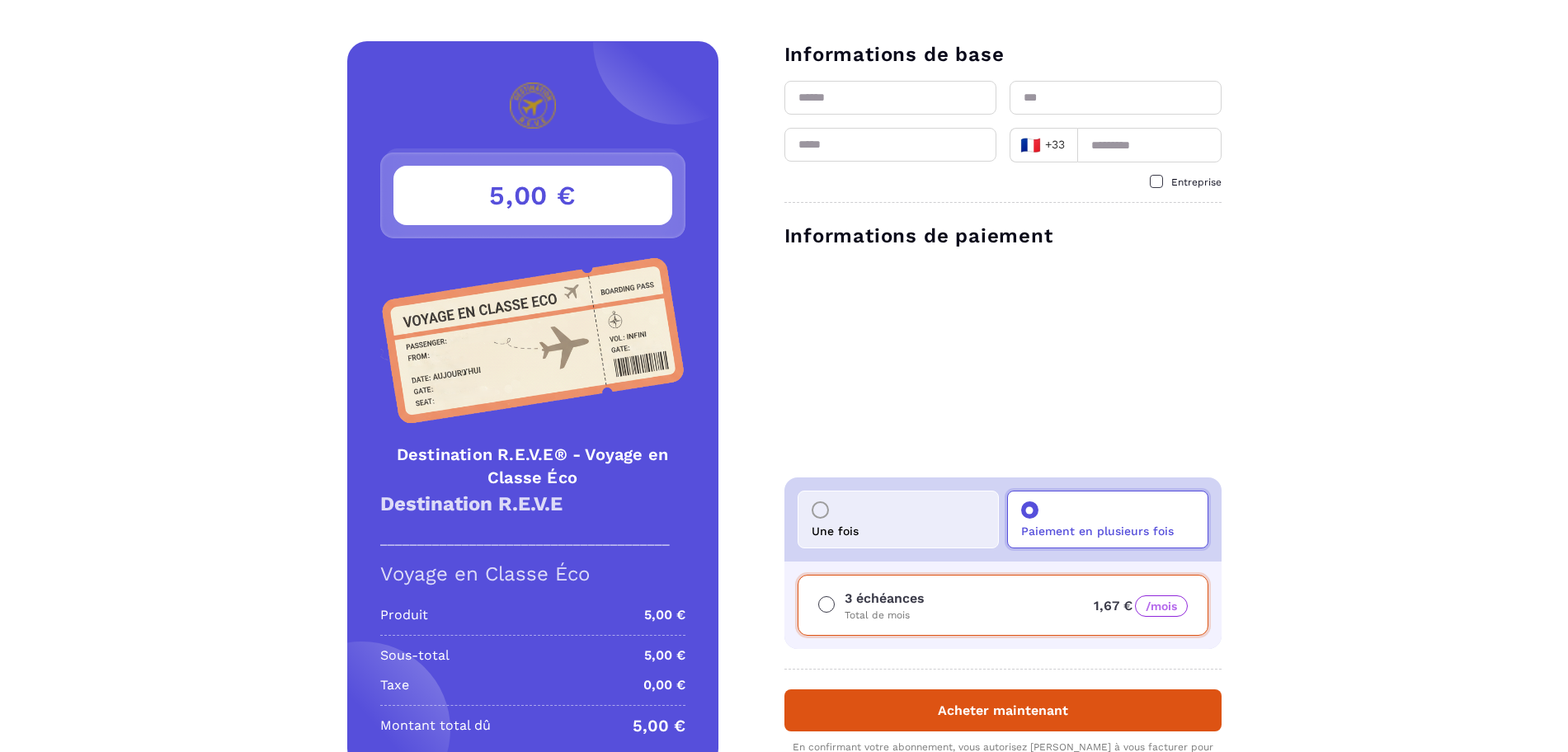
drag, startPoint x: 884, startPoint y: 533, endPoint x: 885, endPoint y: 524, distance: 9.1
click at [885, 530] on div "Une fois" at bounding box center [898, 518] width 202 height 58
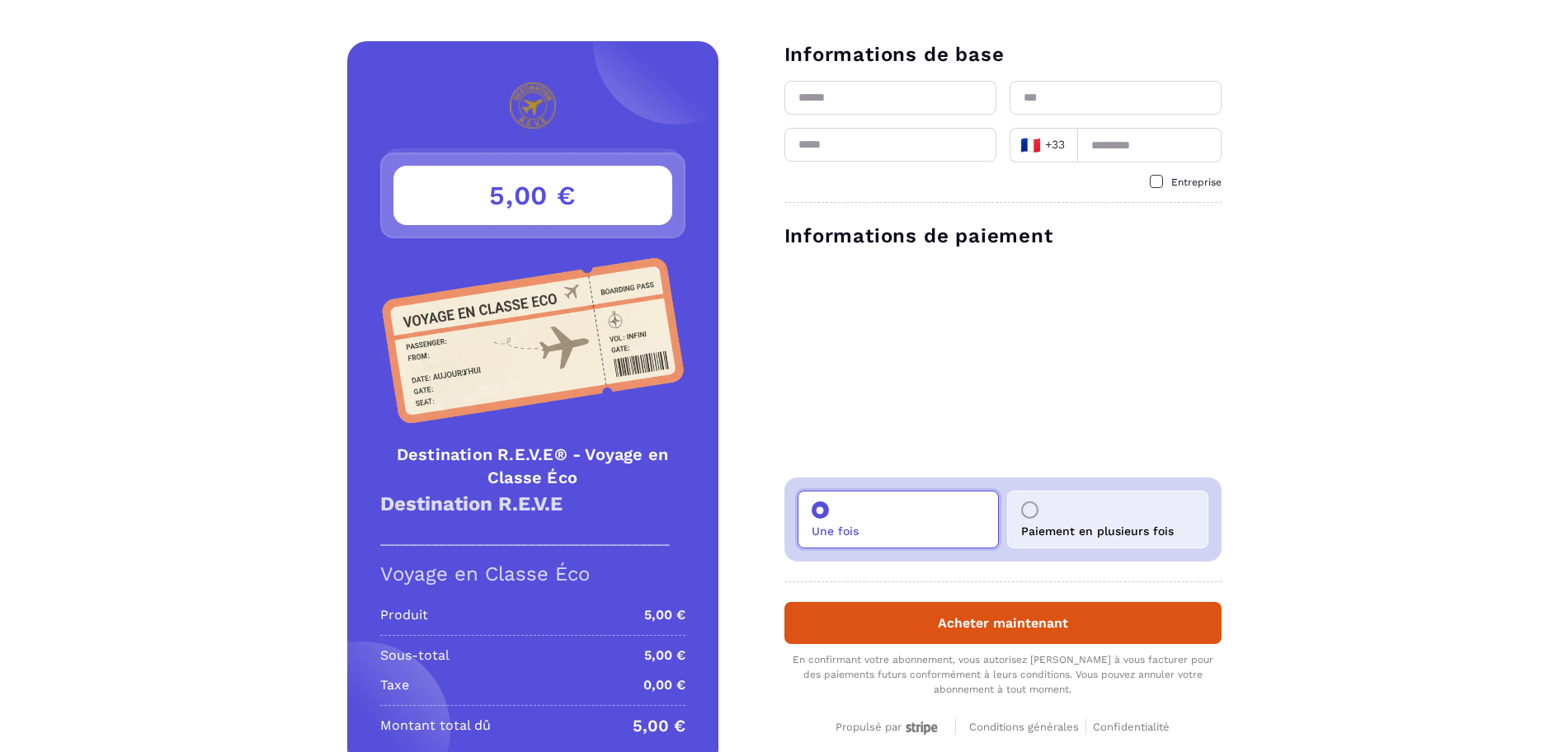
click at [1116, 525] on p "Paiement en plusieurs fois" at bounding box center [1097, 530] width 152 height 13
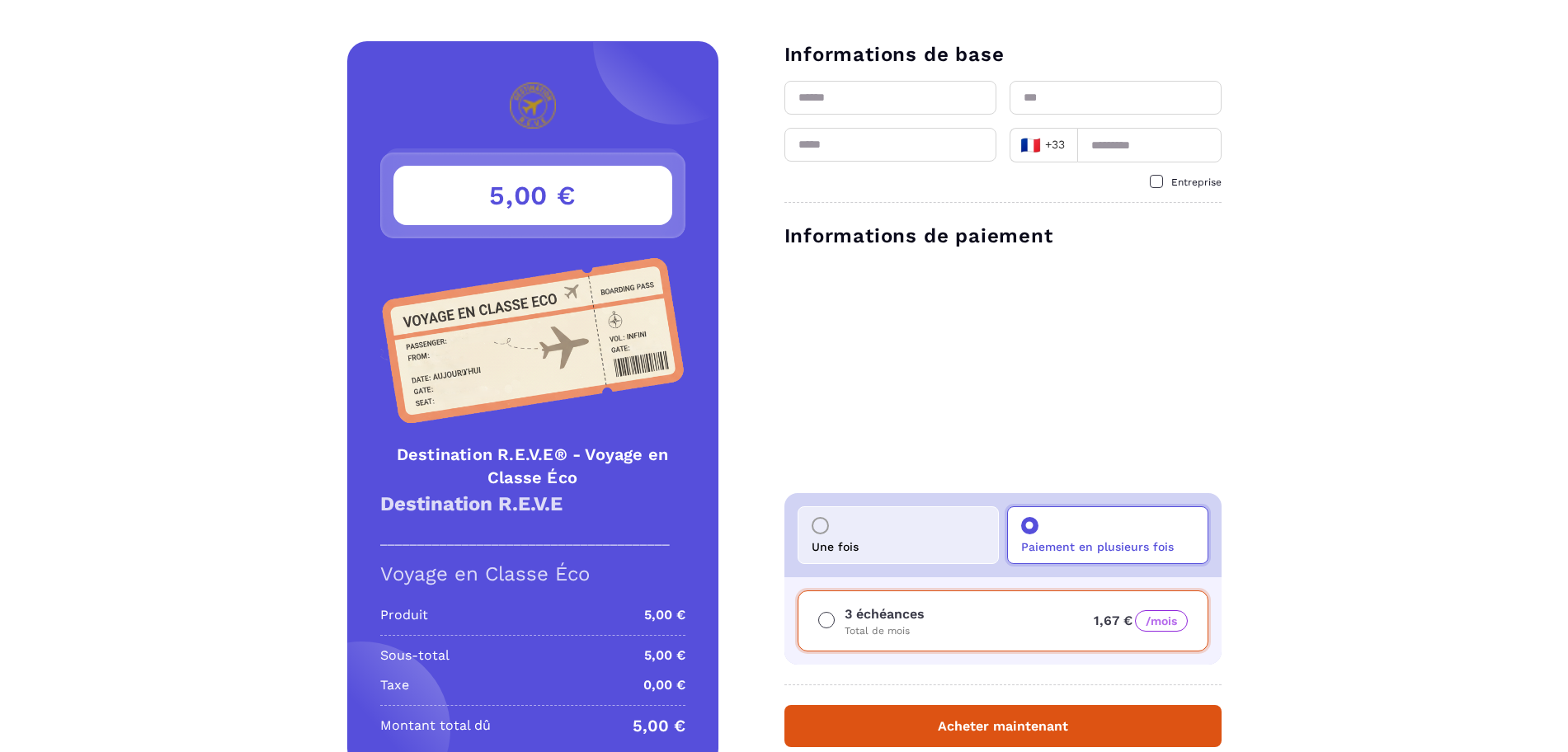
click at [940, 530] on div "Une fois" at bounding box center [898, 534] width 202 height 58
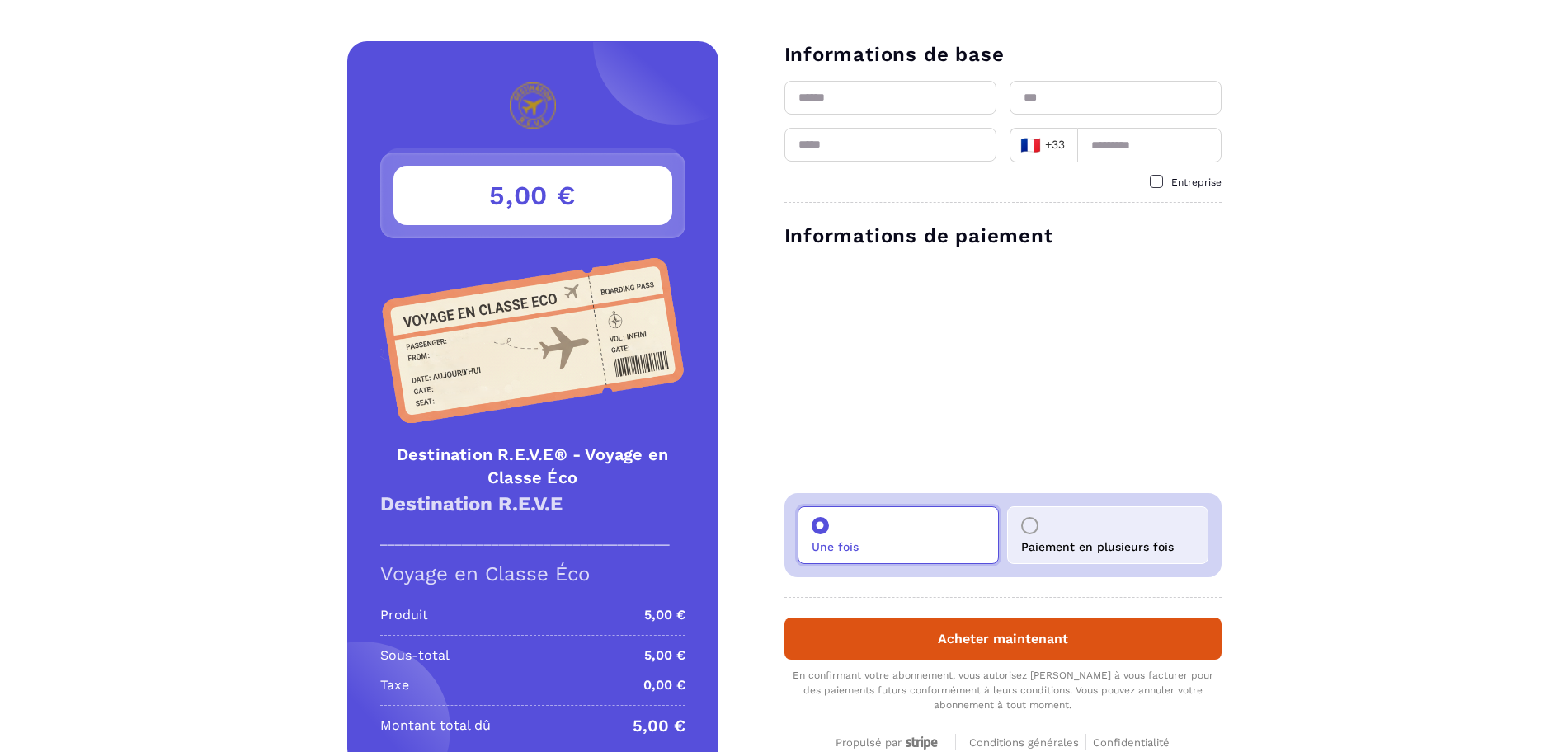
click at [1111, 530] on div "Paiement en plusieurs fois" at bounding box center [1108, 534] width 202 height 58
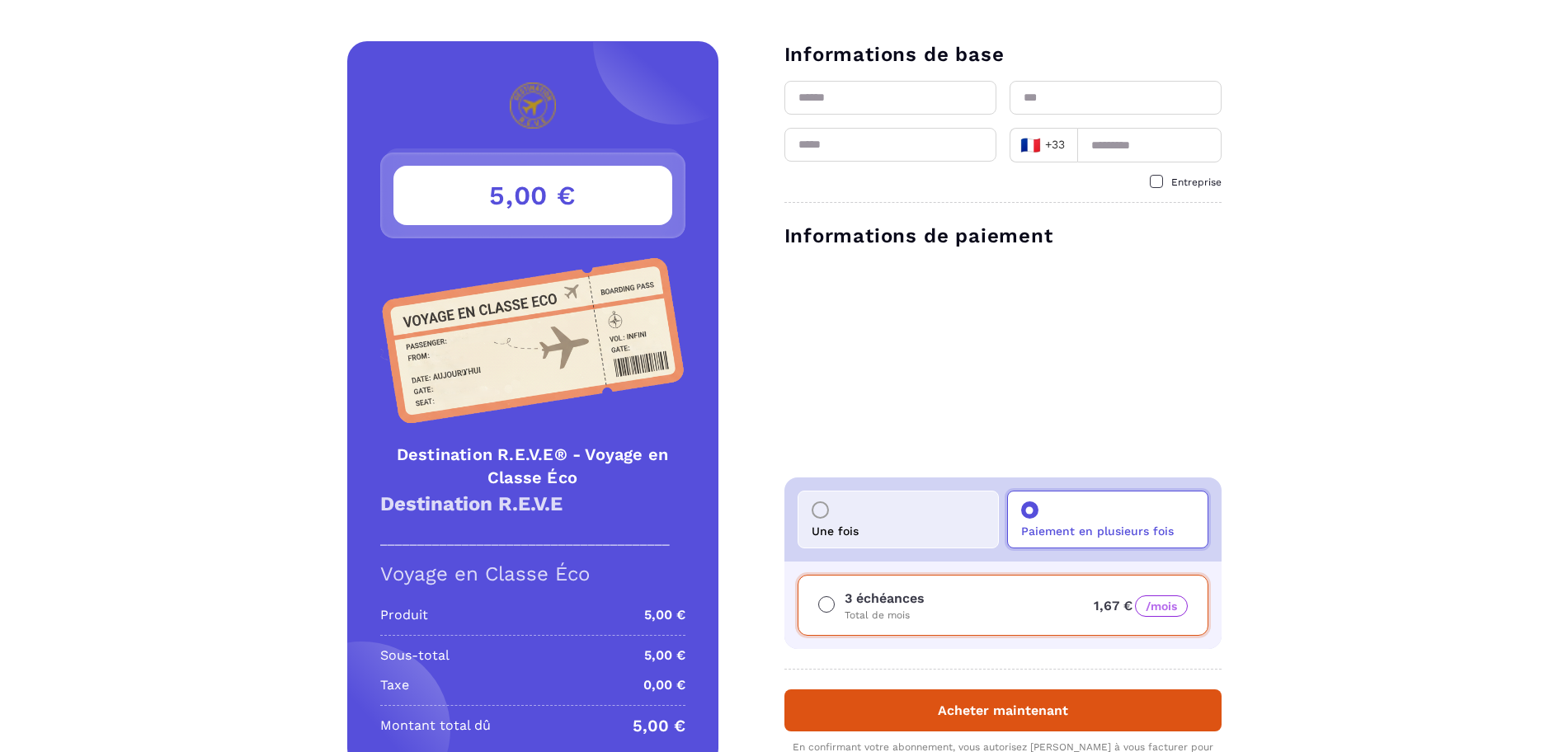
click at [891, 521] on div "Une fois" at bounding box center [898, 518] width 202 height 58
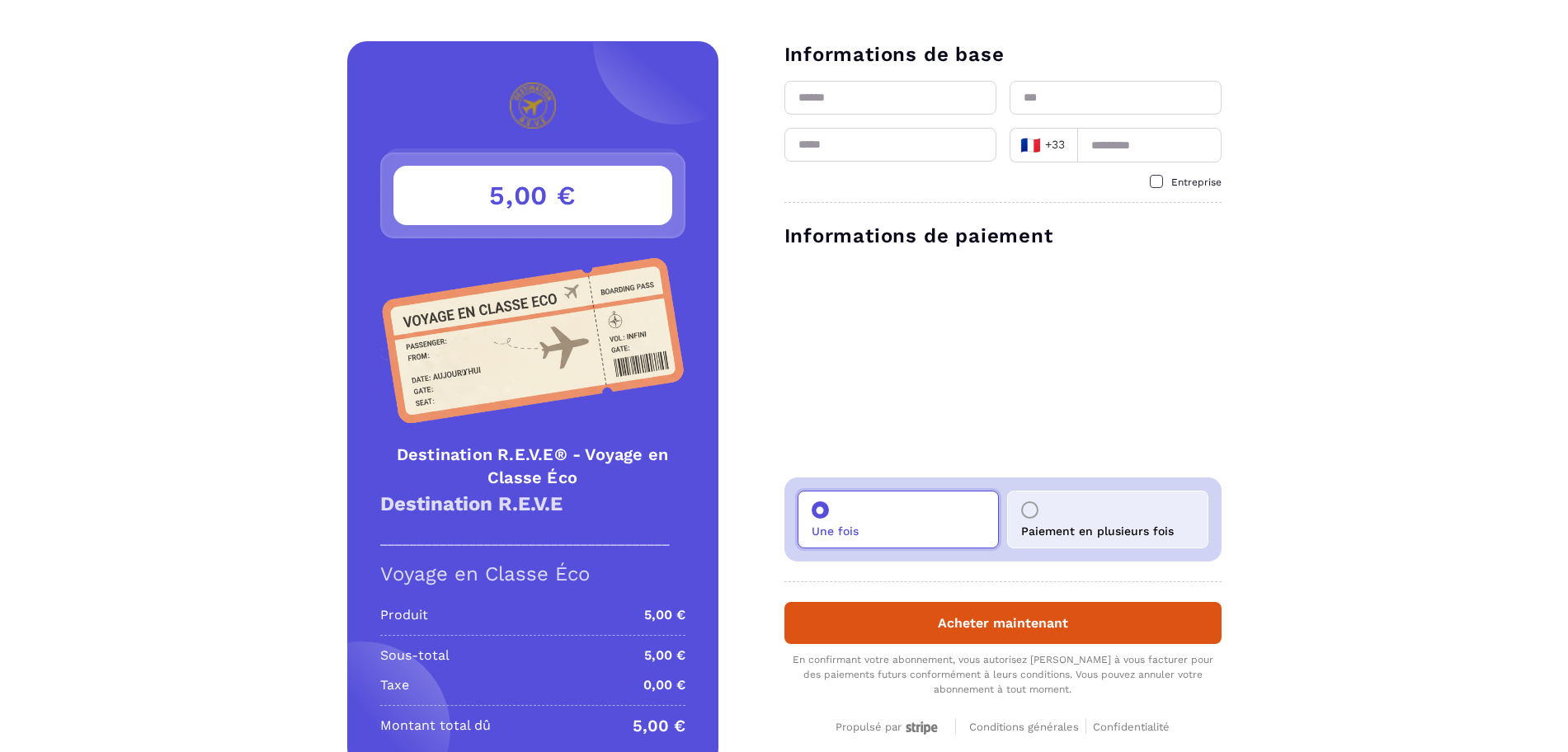
click at [1119, 507] on div "Paiement en plusieurs fois" at bounding box center [1108, 518] width 202 height 58
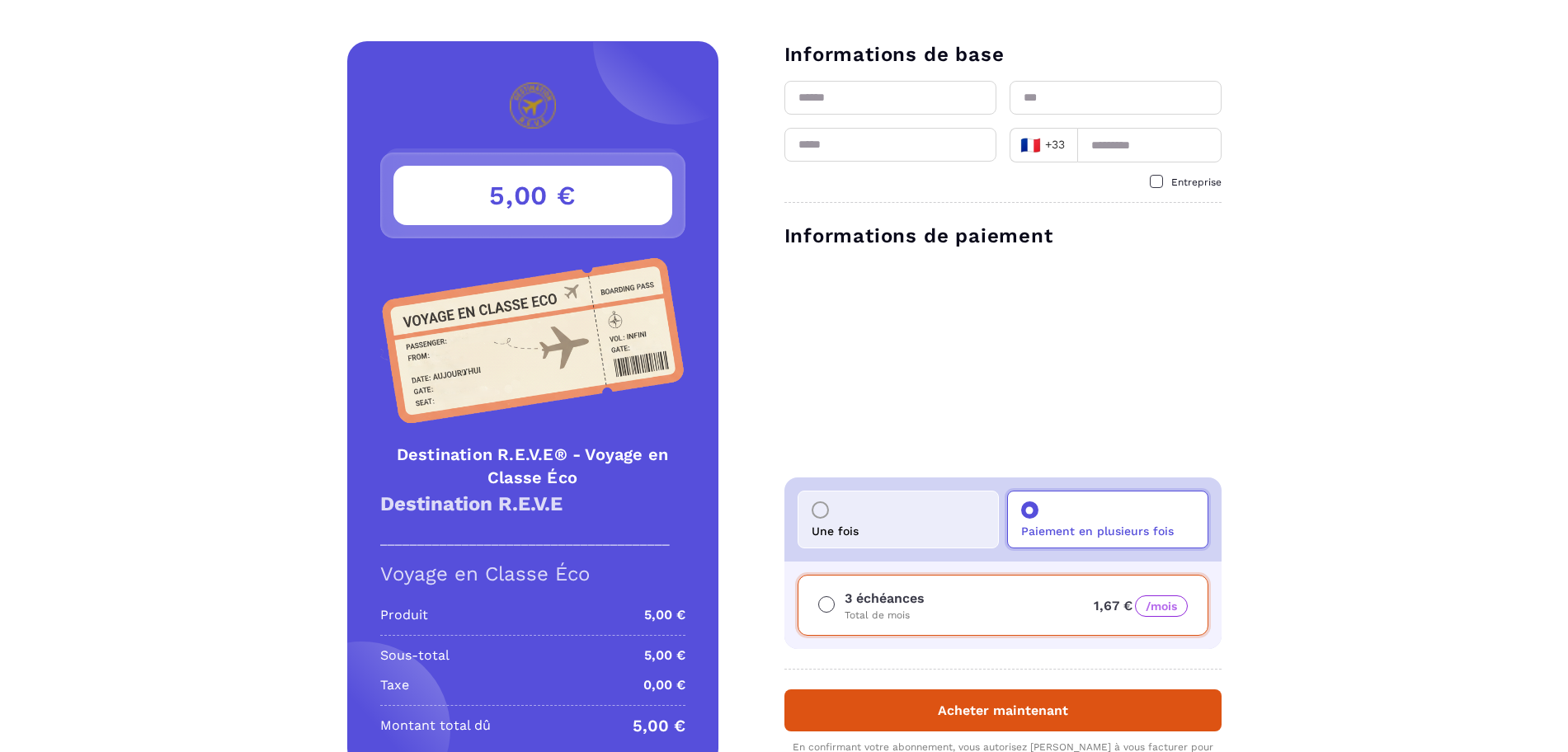
click at [839, 102] on input "text" at bounding box center [890, 97] width 212 height 34
type input "*****"
type input "*******"
type input "*********"
click at [872, 146] on input "email" at bounding box center [890, 144] width 212 height 34
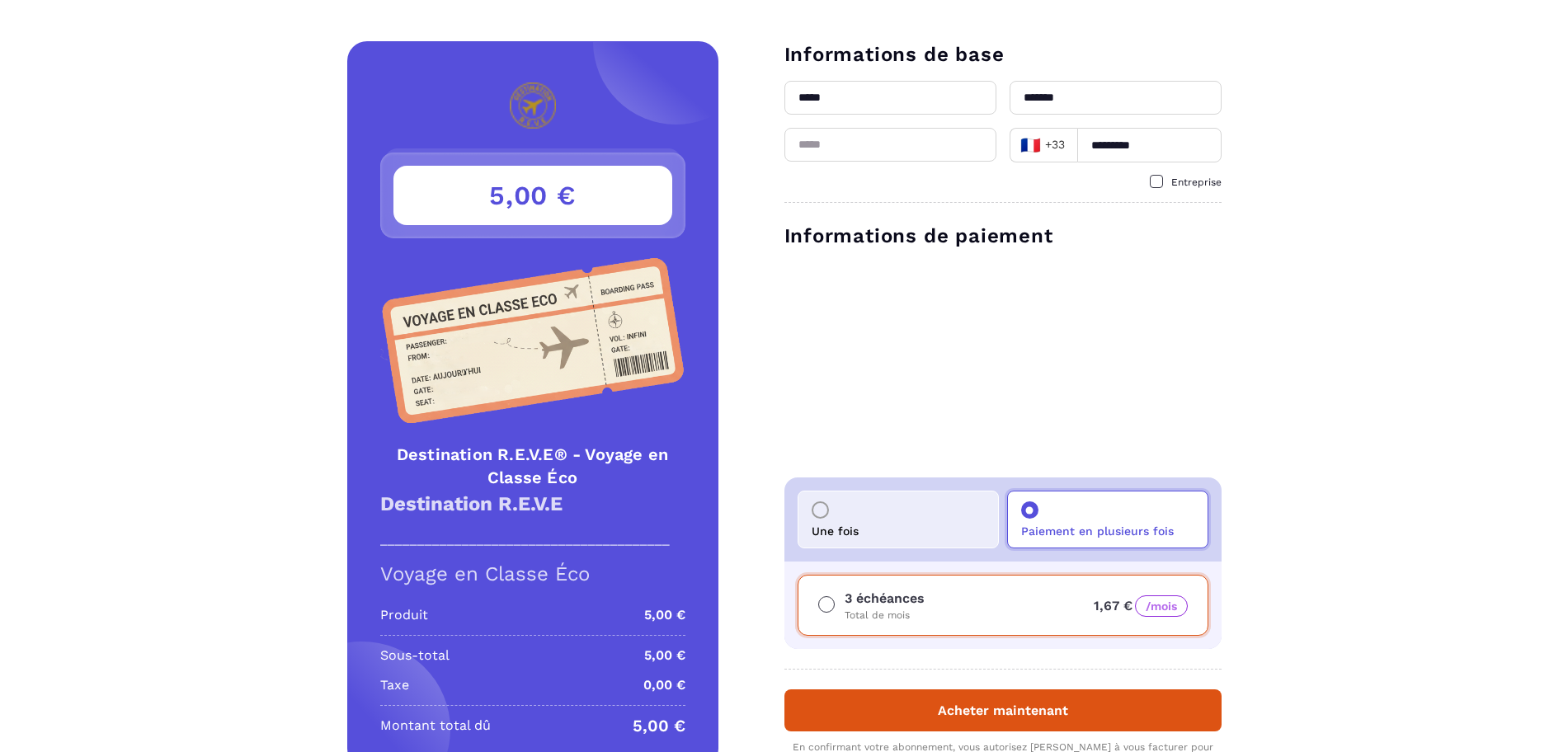
type input "**********"
click at [1332, 234] on div "**********" at bounding box center [784, 444] width 1568 height 807
click at [876, 499] on div "Une fois" at bounding box center [898, 518] width 202 height 58
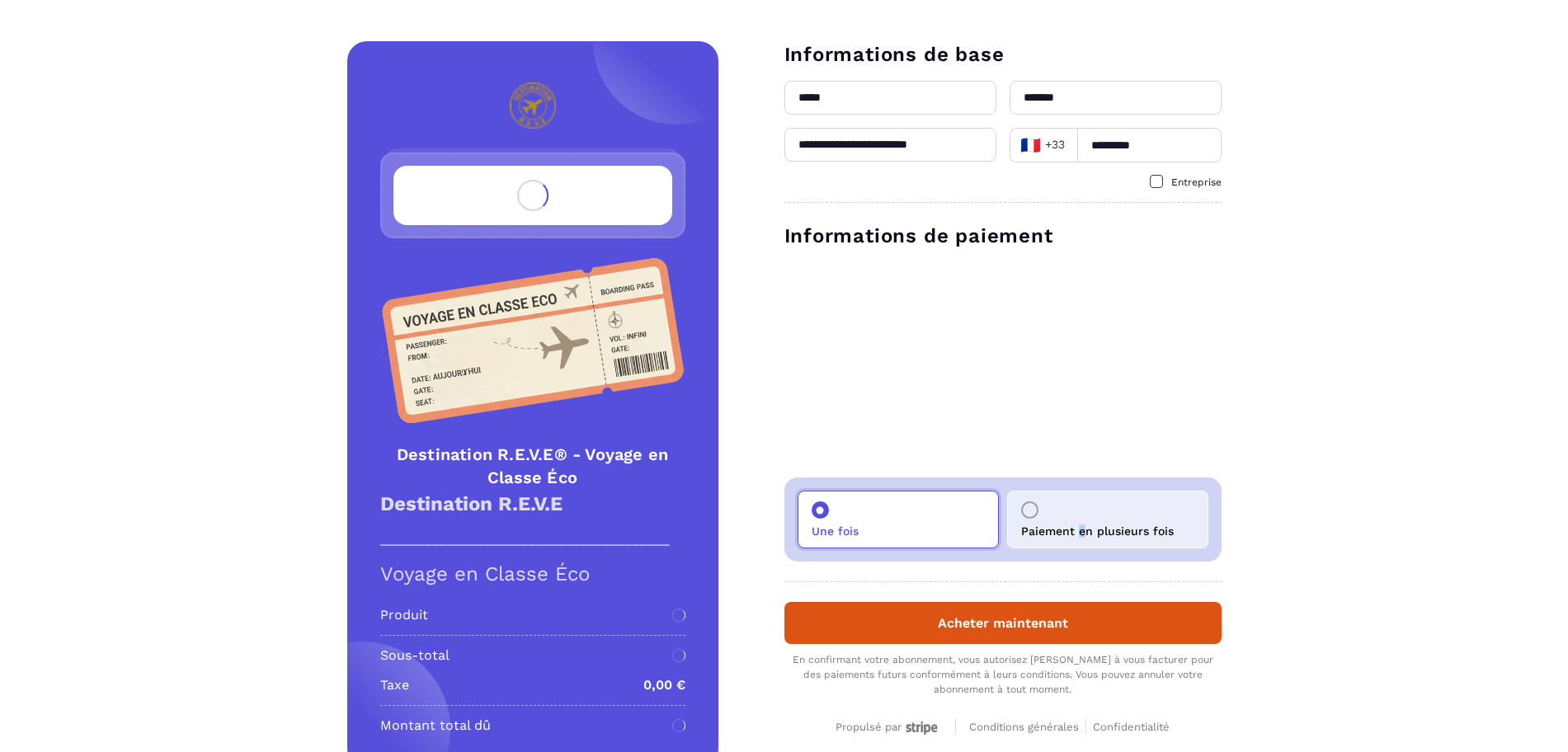
click at [1082, 512] on div "Paiement en plusieurs fois" at bounding box center [1108, 518] width 202 height 58
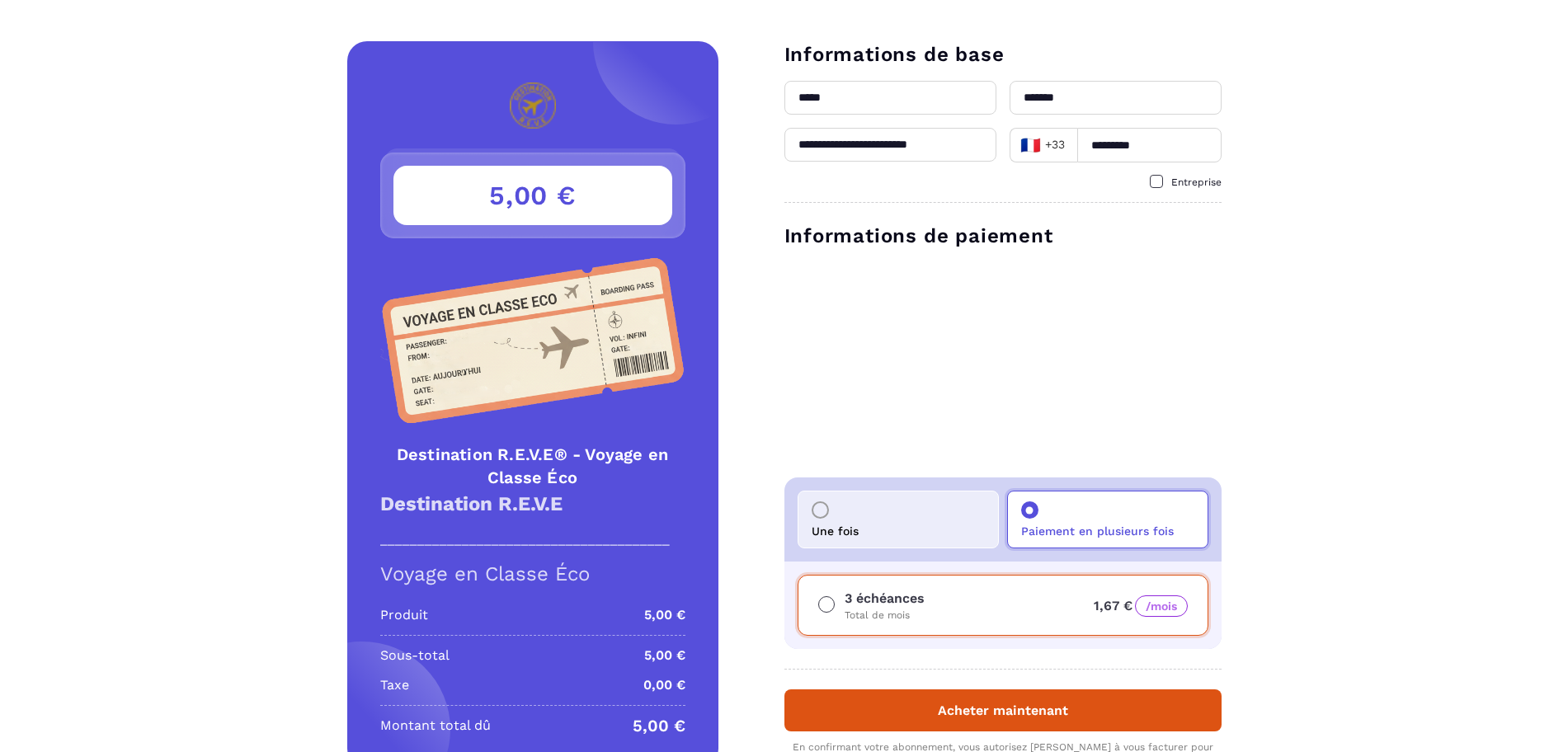
click at [869, 518] on div "Une fois" at bounding box center [898, 518] width 202 height 58
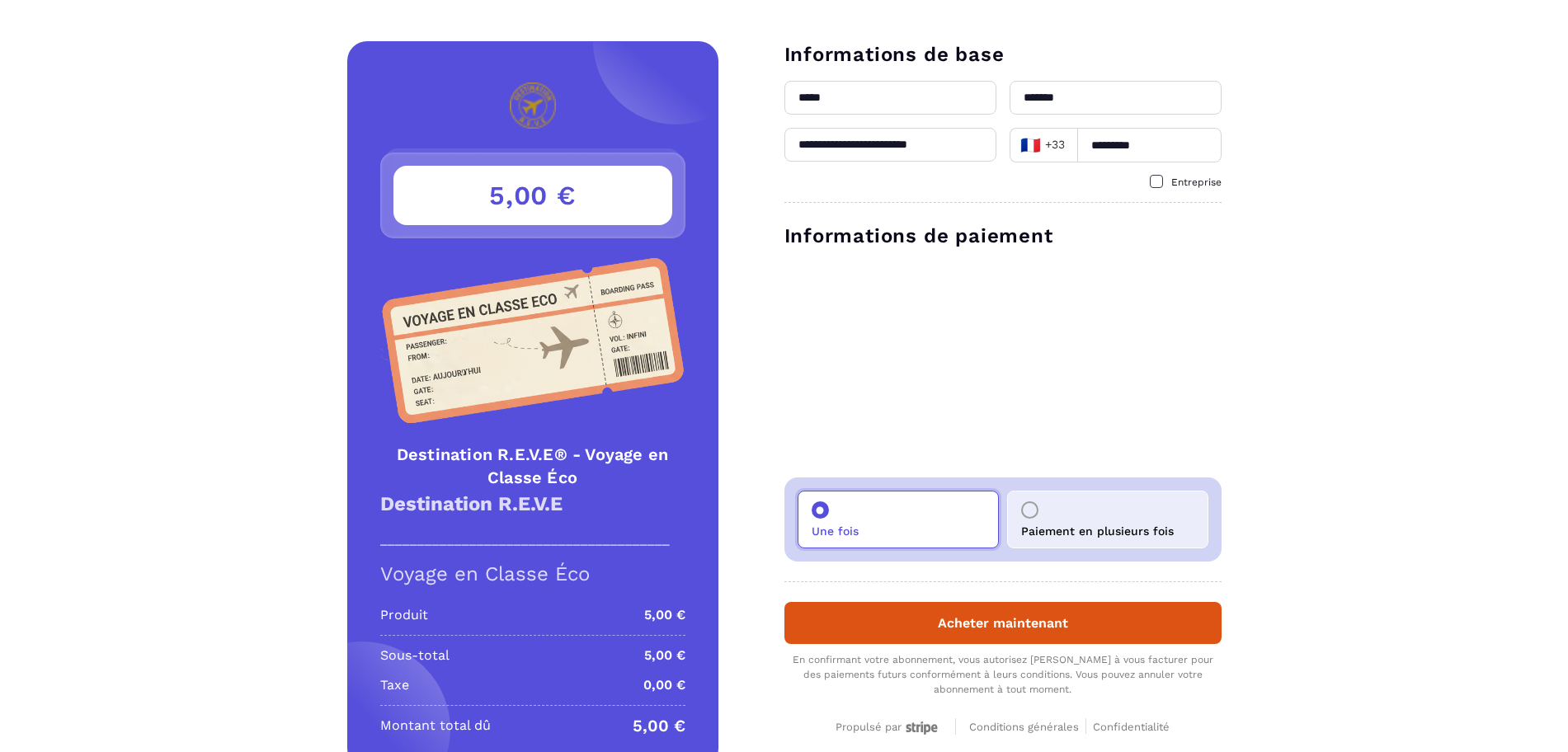
click at [1113, 527] on p "Paiement en plusieurs fois" at bounding box center [1097, 530] width 152 height 13
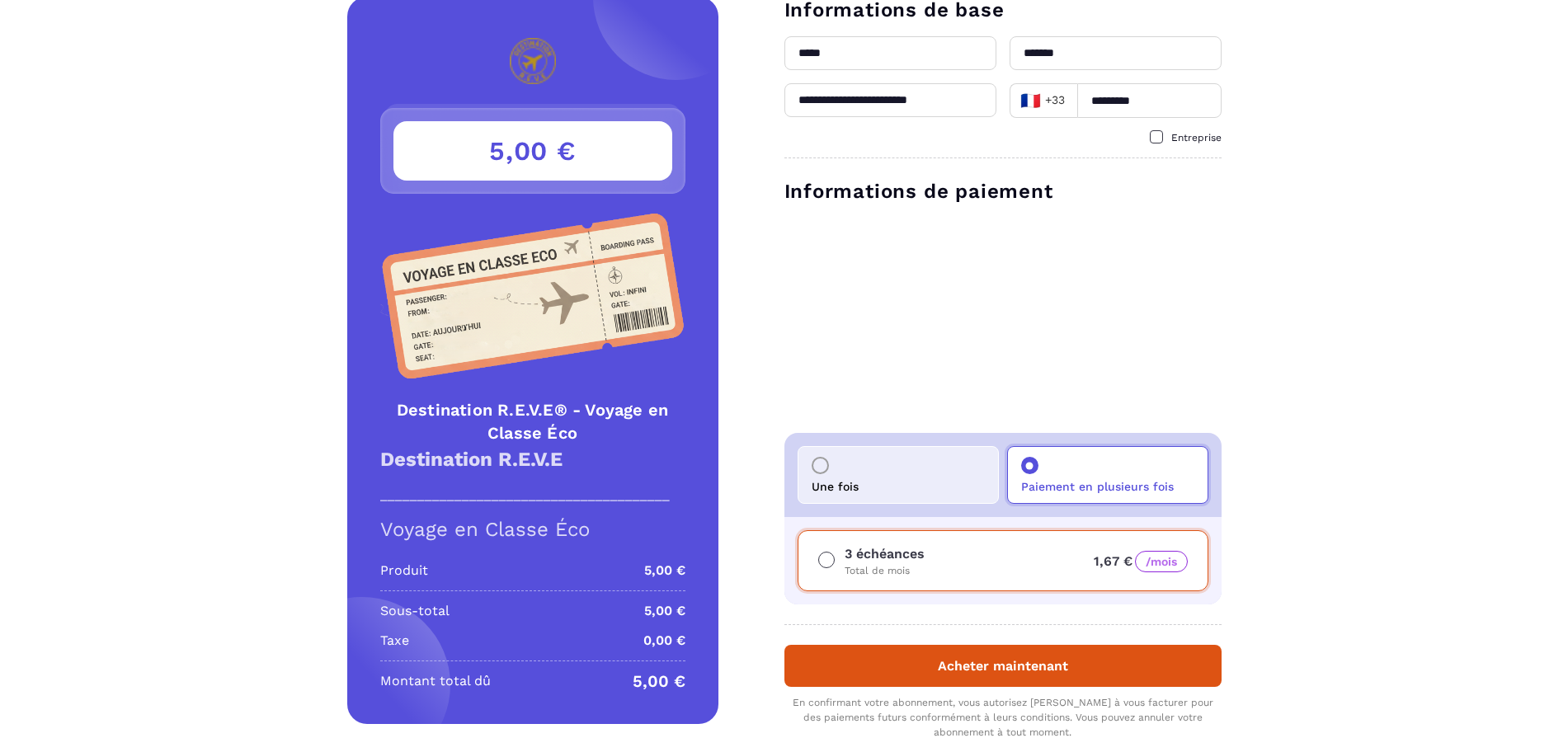
scroll to position [69, 0]
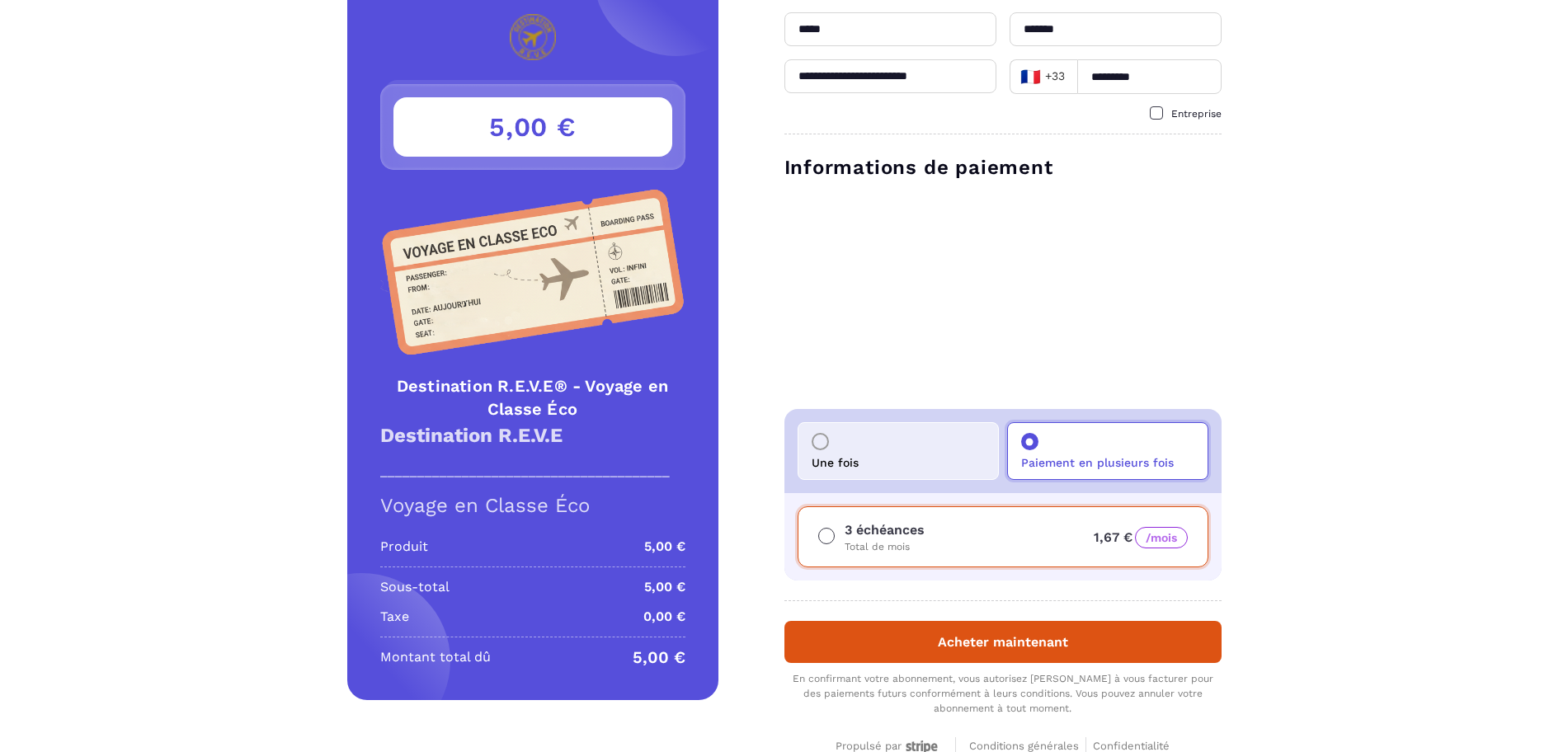
click at [941, 455] on div "Une fois" at bounding box center [898, 451] width 202 height 58
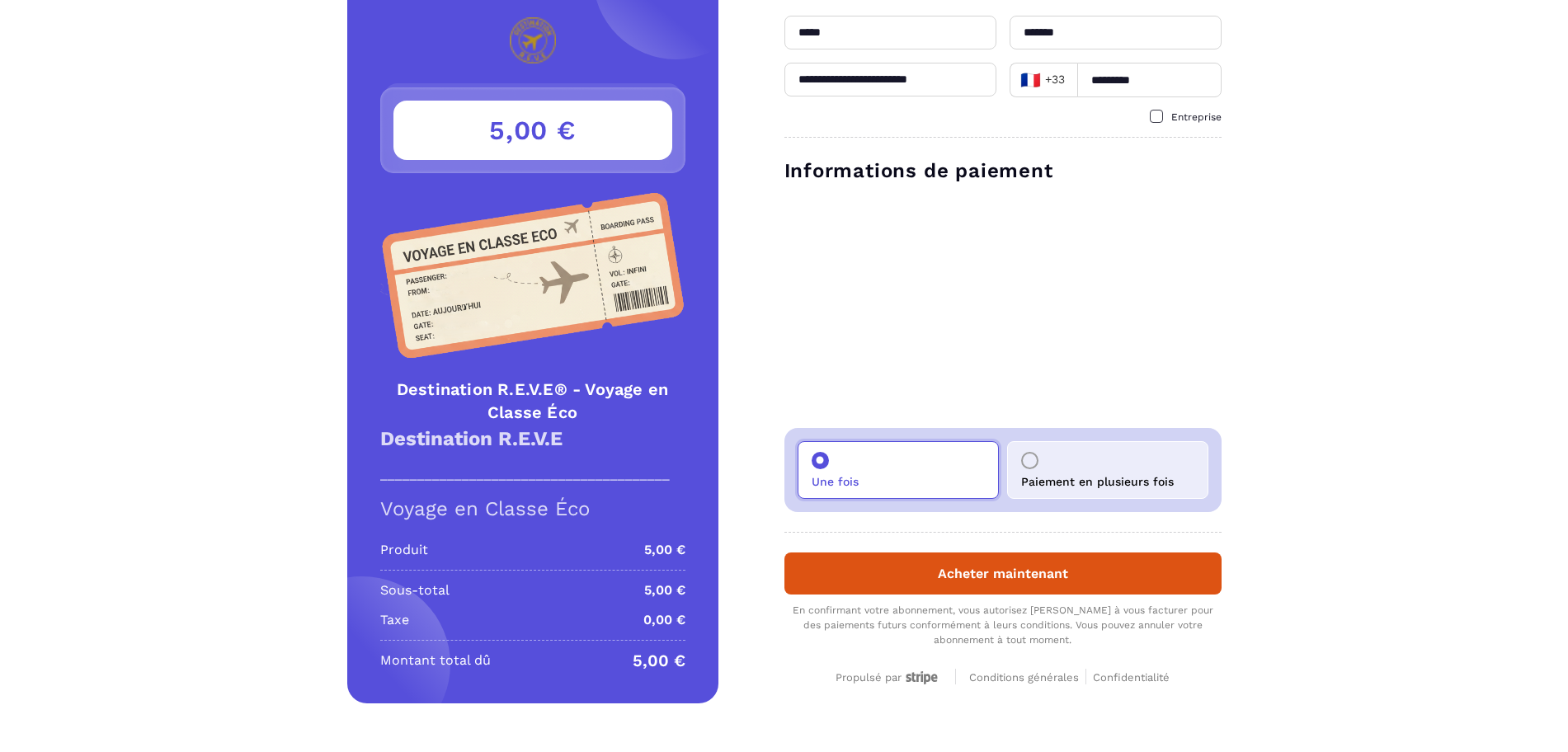
click at [1065, 457] on div "Paiement en plusieurs fois" at bounding box center [1108, 469] width 202 height 58
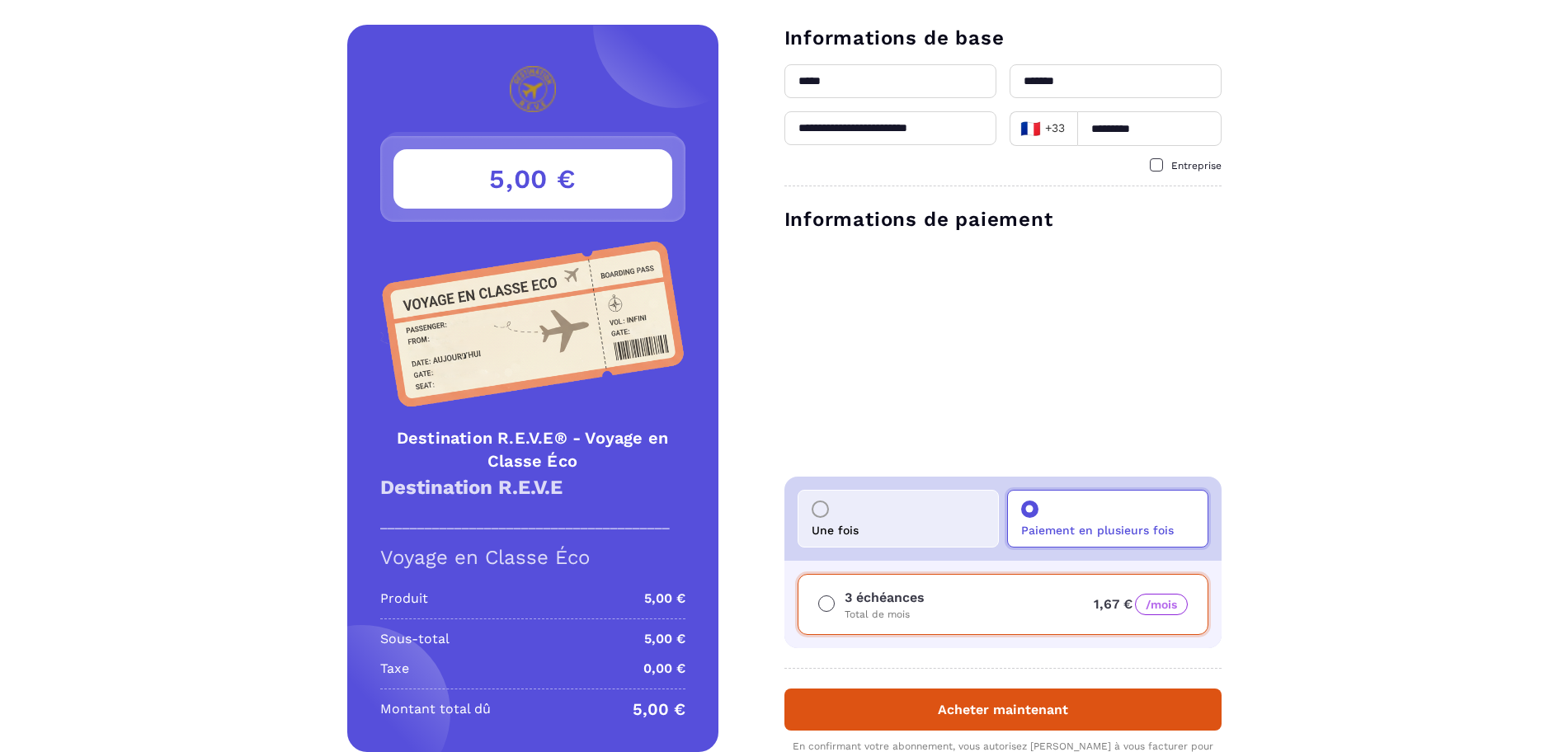
scroll to position [0, 0]
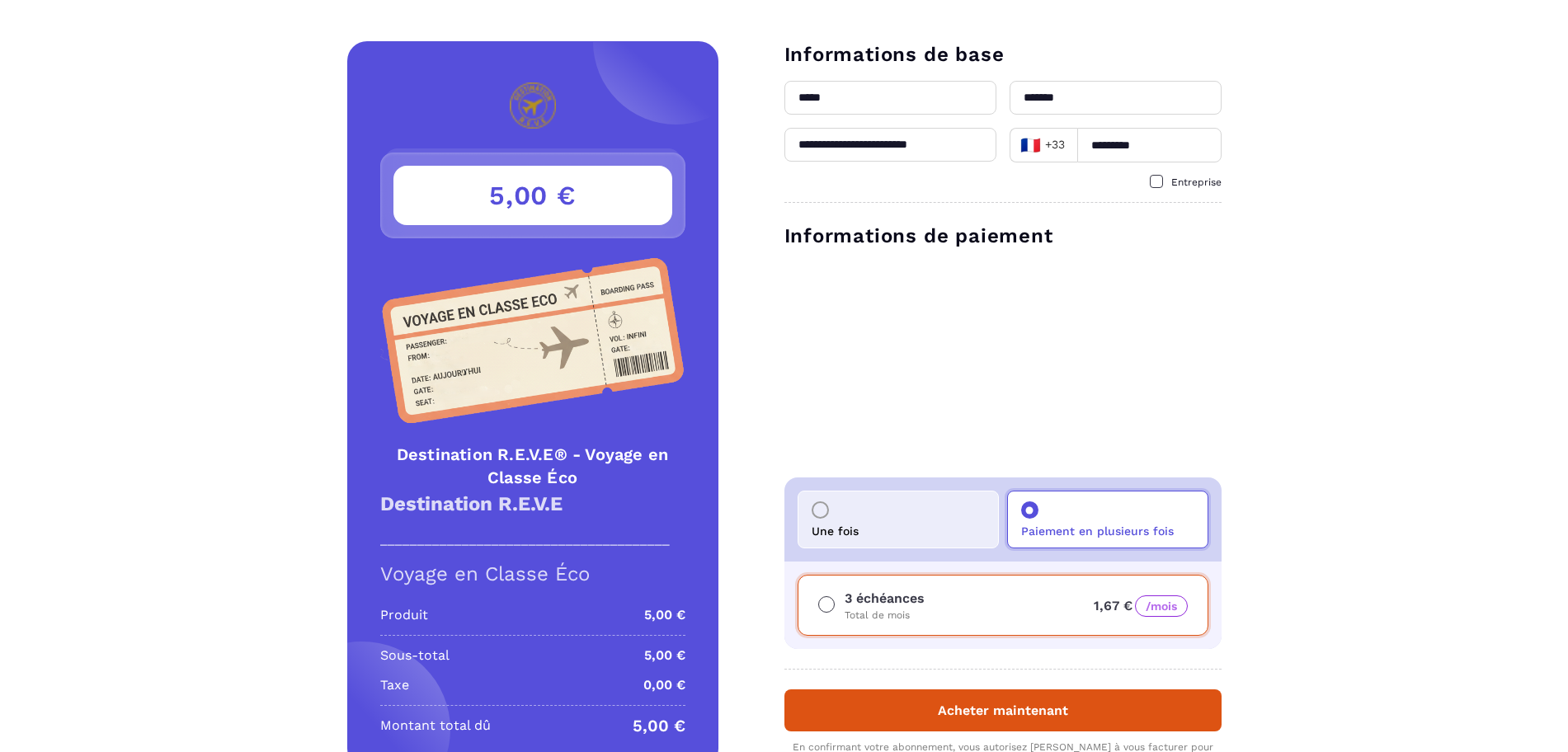
click at [852, 506] on div "Une fois" at bounding box center [898, 518] width 202 height 58
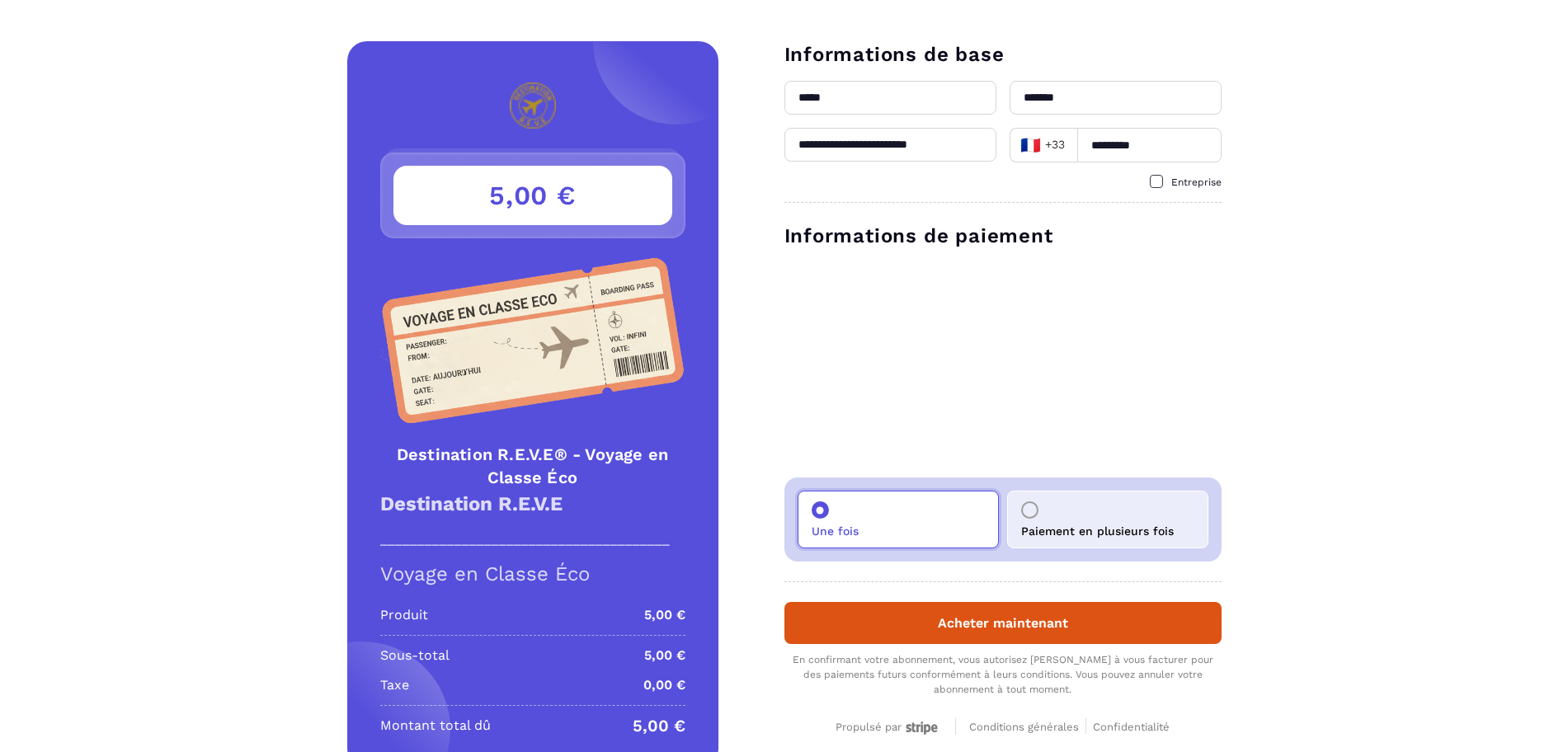
click at [1112, 527] on p "Paiement en plusieurs fois" at bounding box center [1097, 530] width 152 height 13
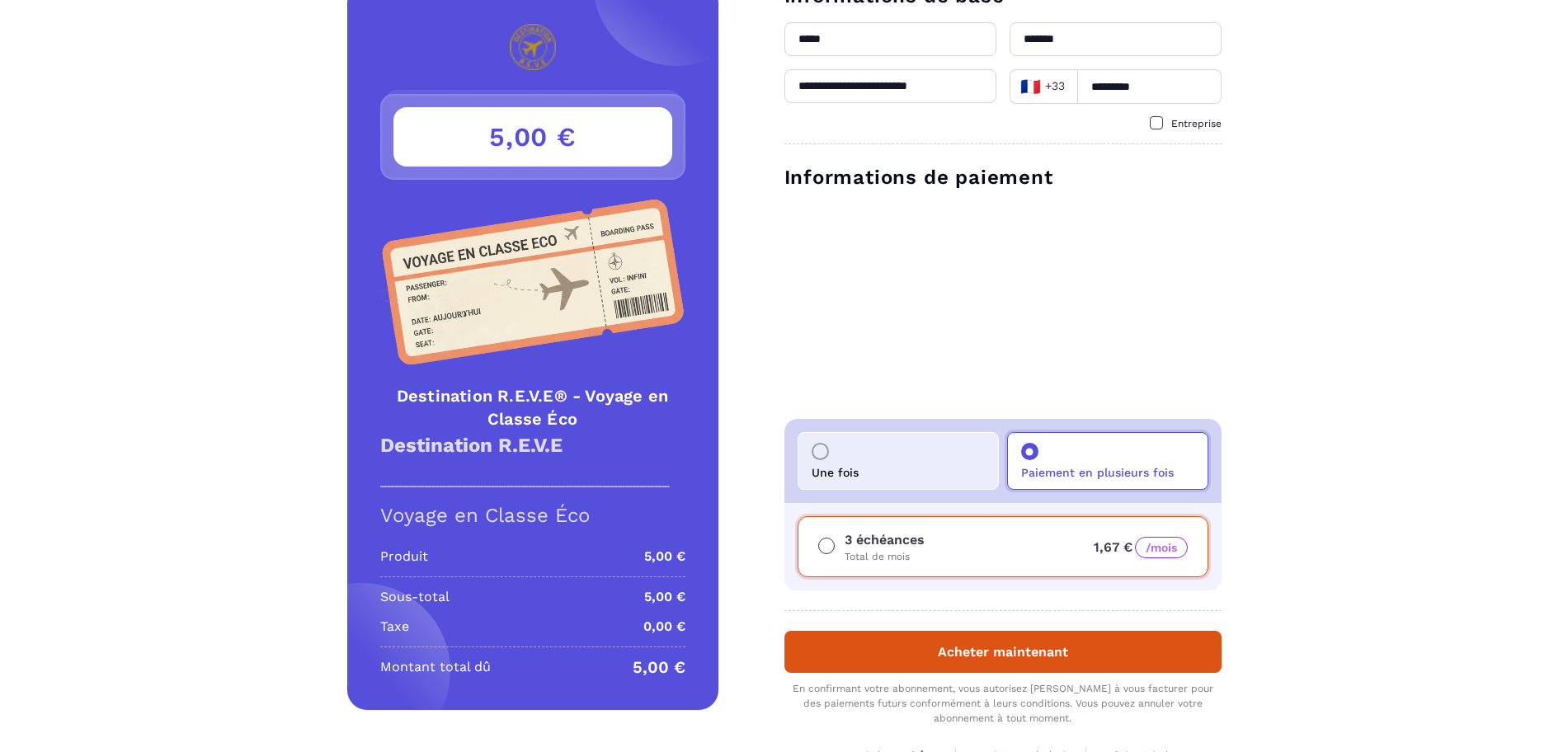
scroll to position [137, 0]
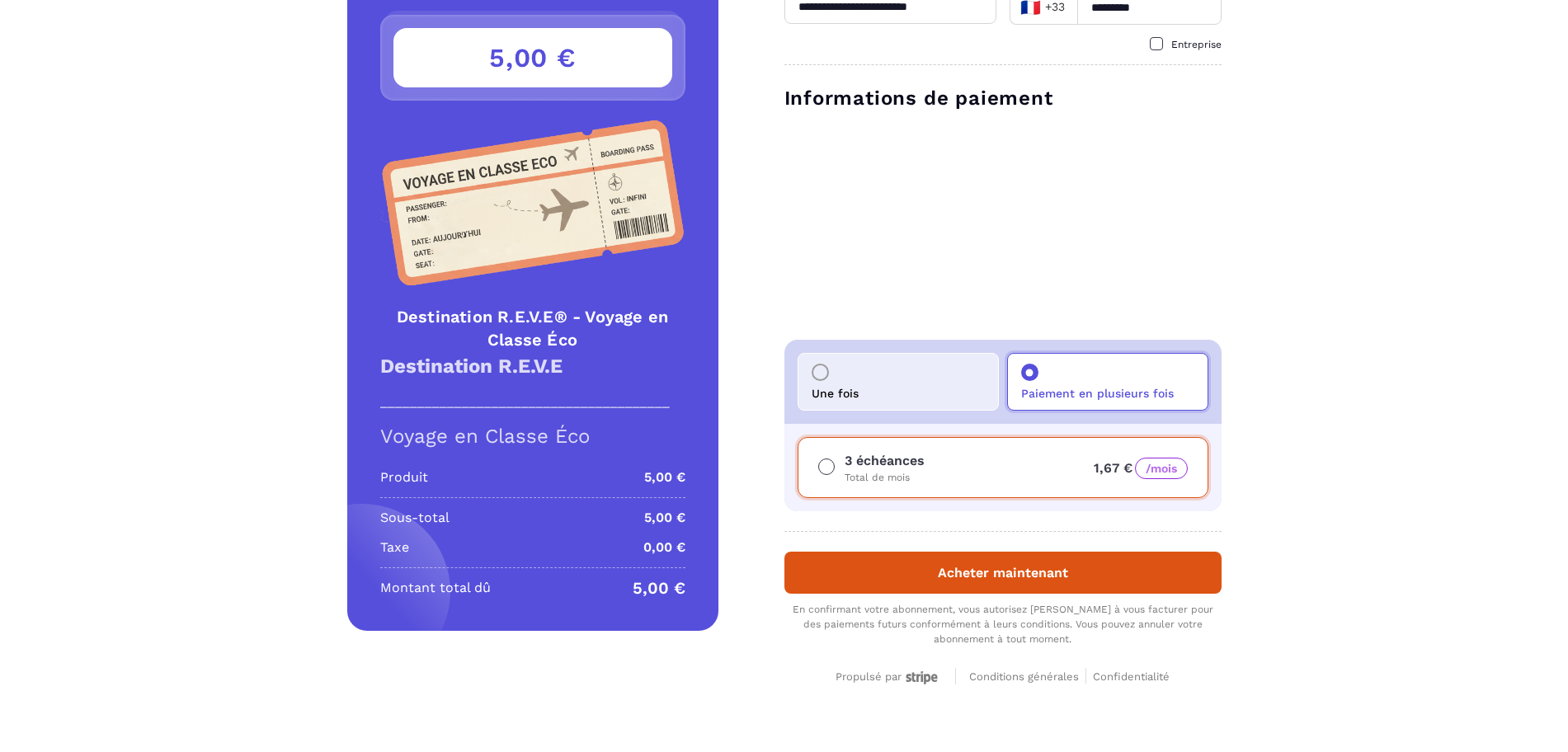
click at [1011, 577] on button "Acheter maintenant" at bounding box center [1003, 572] width 437 height 42
